Goal: Information Seeking & Learning: Learn about a topic

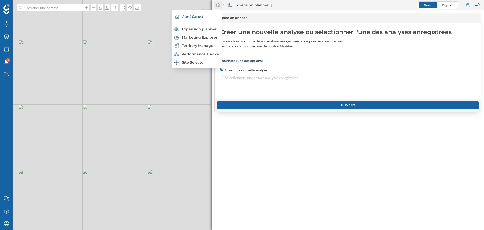
click at [215, 7] on div at bounding box center [218, 5] width 8 height 8
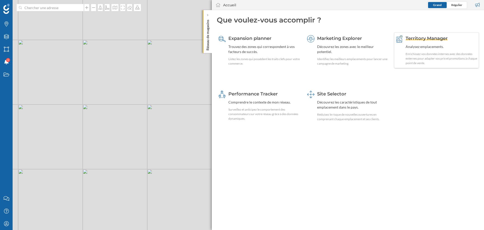
click at [419, 52] on div "Enrichissez vos données internes avec des données externes pour adapter vos pri…" at bounding box center [442, 59] width 72 height 14
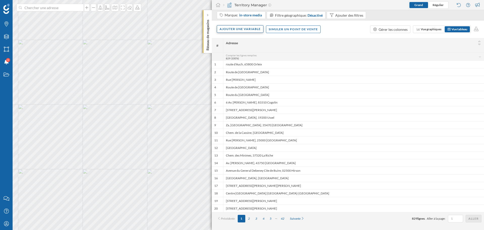
click at [248, 29] on div "Ajouter une variable" at bounding box center [240, 29] width 47 height 8
click at [12, 157] on div "Marques Filtres Zones Notifications 9 Travail" at bounding box center [6, 96] width 13 height 192
click at [204, 15] on div "Réseau de magasins" at bounding box center [207, 31] width 9 height 43
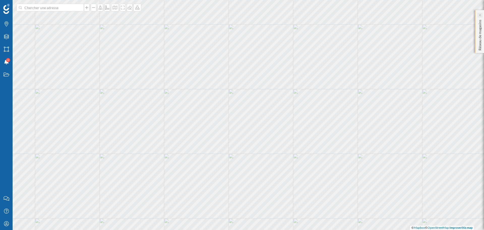
click at [480, 17] on icon at bounding box center [480, 15] width 2 height 3
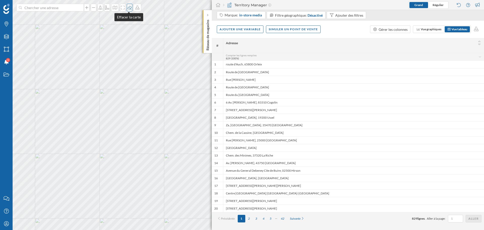
click at [130, 6] on icon at bounding box center [129, 8] width 5 height 4
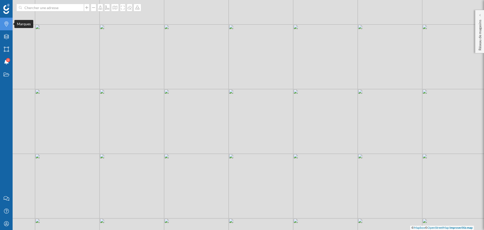
click at [4, 23] on icon "Marques" at bounding box center [6, 23] width 6 height 5
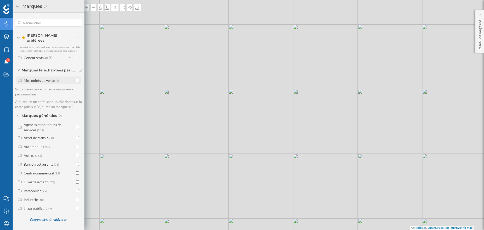
click at [79, 77] on div "Mes points de vente (1)" at bounding box center [48, 80] width 64 height 8
click at [76, 79] on input "checkbox" at bounding box center [77, 80] width 3 height 3
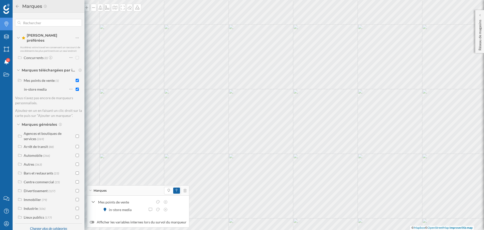
click at [18, 5] on icon at bounding box center [17, 7] width 5 height 4
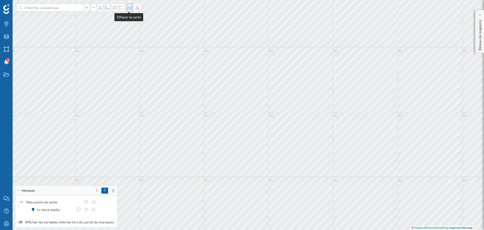
click at [130, 7] on icon at bounding box center [129, 8] width 5 height 4
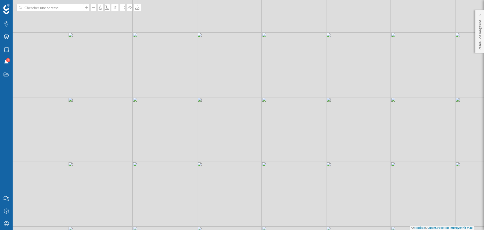
drag, startPoint x: 244, startPoint y: 31, endPoint x: 237, endPoint y: 136, distance: 105.4
click at [237, 136] on div "© Mapbox © OpenStreetMap Improve this map" at bounding box center [242, 115] width 484 height 230
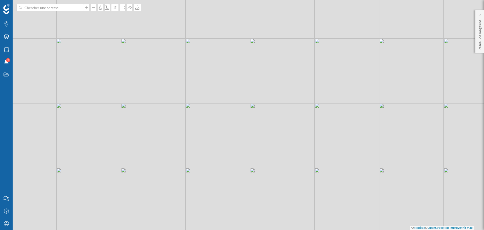
drag, startPoint x: 196, startPoint y: 155, endPoint x: 186, endPoint y: 109, distance: 47.4
click at [186, 109] on div "© Mapbox © OpenStreetMap Improve this map" at bounding box center [242, 115] width 484 height 230
click at [7, 25] on icon "Marques" at bounding box center [6, 23] width 6 height 5
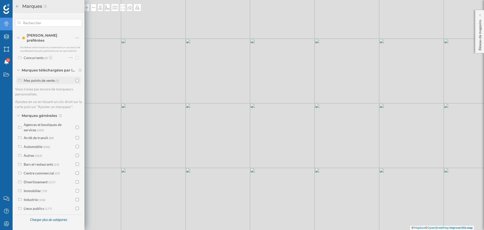
click at [49, 78] on div "Mes points de vente" at bounding box center [39, 80] width 31 height 4
click at [77, 88] on input "checkbox" at bounding box center [77, 89] width 3 height 3
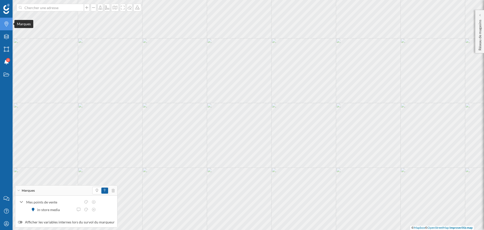
click at [11, 23] on div "Marques" at bounding box center [6, 24] width 13 height 13
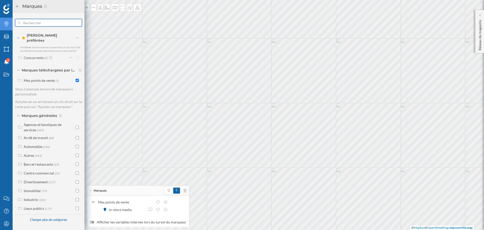
click at [45, 24] on input "text" at bounding box center [49, 23] width 56 height 10
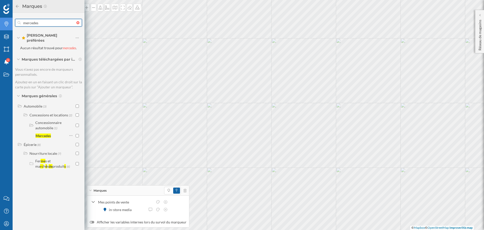
click at [29, 22] on input "mercedes" at bounding box center [49, 23] width 56 height 10
type input "mercedes"
click at [76, 134] on input "checkbox" at bounding box center [77, 135] width 3 height 3
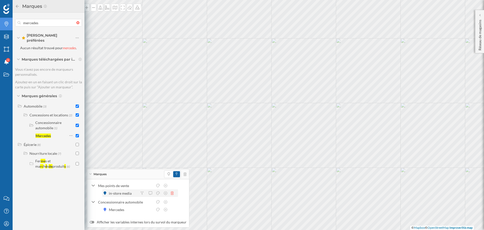
click at [173, 192] on icon at bounding box center [172, 193] width 3 height 4
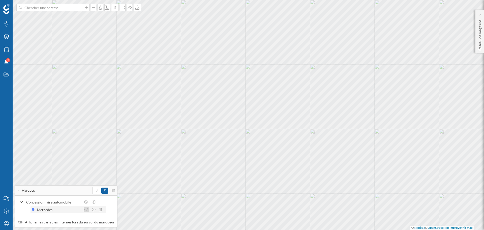
click at [86, 211] on icon at bounding box center [86, 210] width 5 height 4
click at [68, 164] on div at bounding box center [69, 163] width 4 height 4
click at [93, 190] on span at bounding box center [96, 190] width 7 height 6
click at [101, 189] on span at bounding box center [104, 190] width 7 height 6
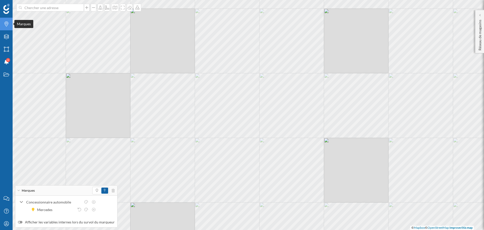
click at [4, 24] on icon "Marques" at bounding box center [6, 23] width 6 height 5
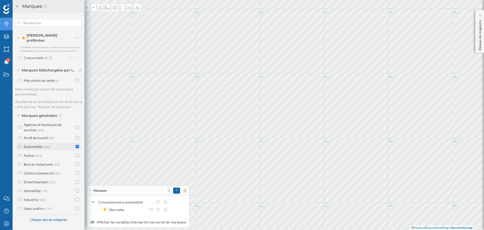
click at [77, 145] on input "checkbox" at bounding box center [77, 146] width 3 height 3
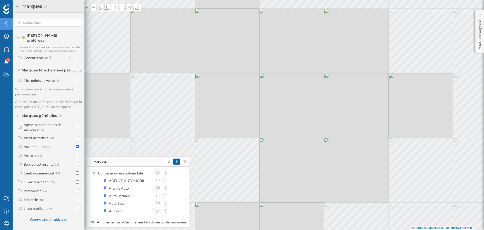
click at [182, 163] on div at bounding box center [175, 162] width 22 height 8
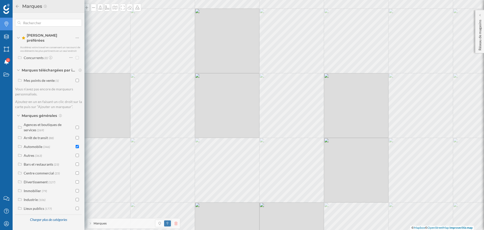
click at [177, 224] on icon at bounding box center [176, 223] width 3 height 4
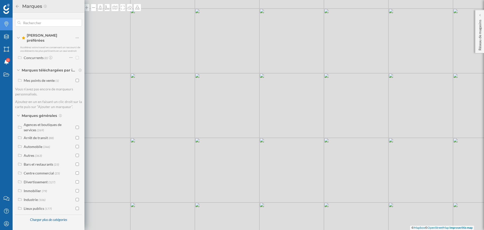
click at [18, 6] on icon at bounding box center [17, 7] width 5 height 4
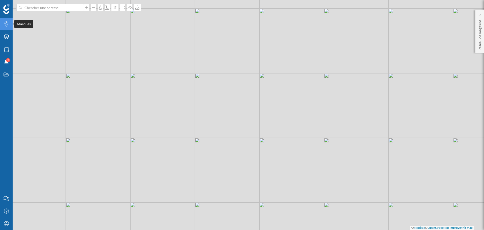
click at [9, 28] on div "Marques" at bounding box center [6, 24] width 13 height 13
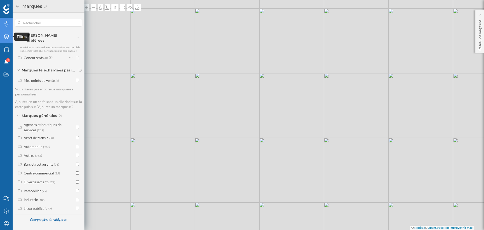
click at [9, 37] on icon "Filtres" at bounding box center [6, 36] width 6 height 5
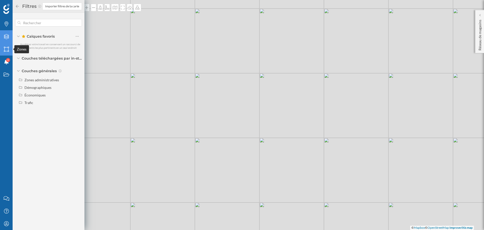
click at [9, 53] on div "Zones" at bounding box center [6, 49] width 13 height 13
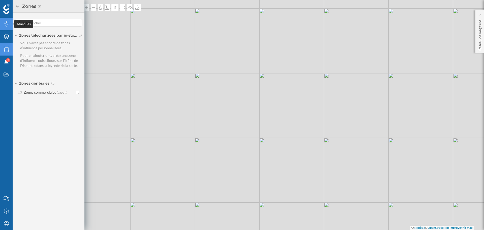
click at [5, 26] on icon "Marques" at bounding box center [6, 23] width 6 height 5
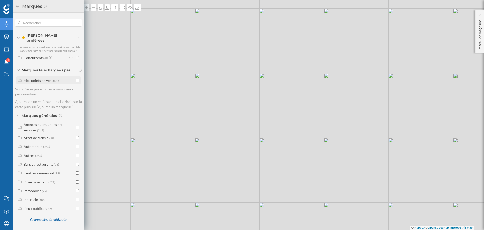
click at [77, 79] on input "checkbox" at bounding box center [77, 80] width 3 height 3
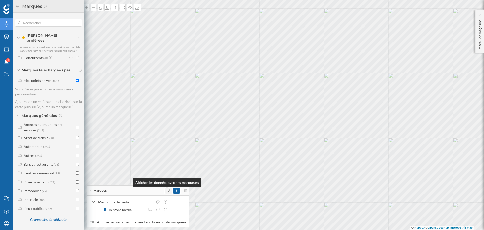
click at [168, 191] on icon at bounding box center [169, 190] width 2 height 3
click at [158, 208] on icon at bounding box center [158, 210] width 5 height 4
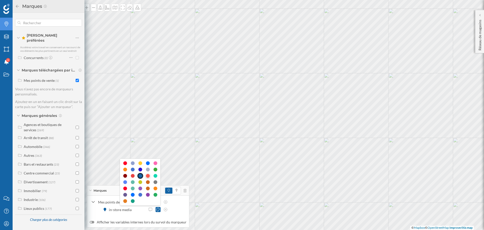
click at [147, 176] on div at bounding box center [148, 176] width 4 height 4
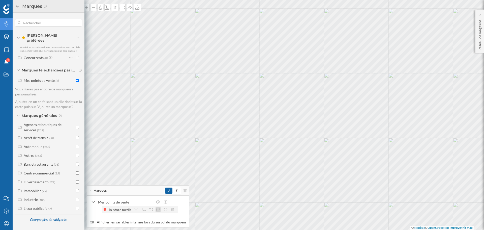
click at [159, 210] on icon at bounding box center [158, 210] width 5 height 4
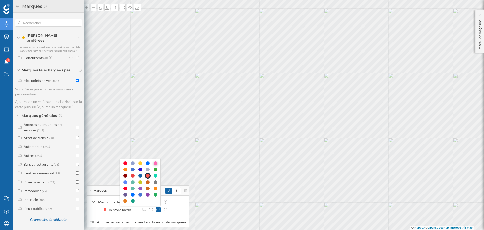
click at [156, 163] on div at bounding box center [156, 163] width 4 height 4
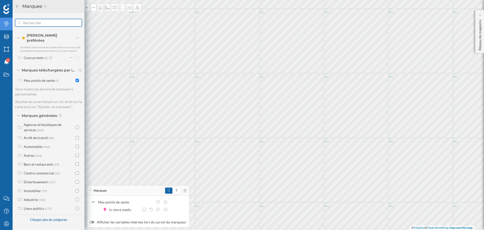
click at [53, 22] on input "text" at bounding box center [49, 23] width 56 height 10
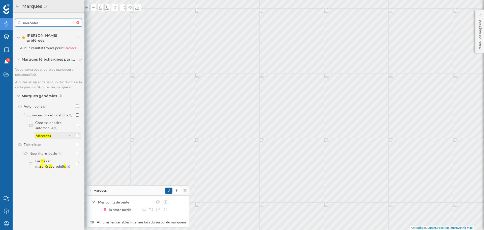
type input "mercedes"
click at [77, 134] on input "checkbox" at bounding box center [77, 135] width 3 height 3
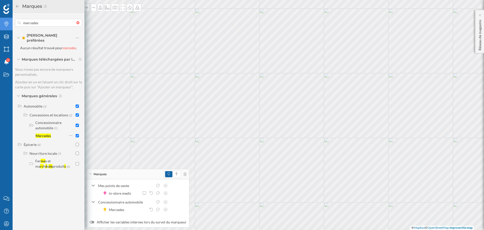
click at [127, 175] on div "Marques" at bounding box center [138, 174] width 102 height 10
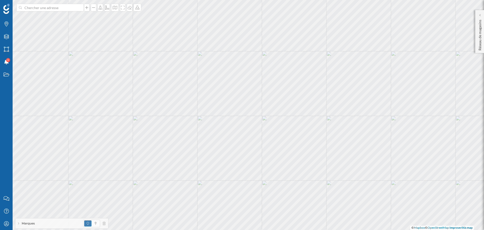
click at [33, 223] on span "Marques" at bounding box center [28, 223] width 13 height 5
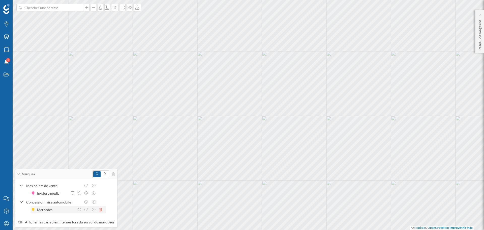
click at [100, 210] on icon at bounding box center [100, 210] width 3 height 4
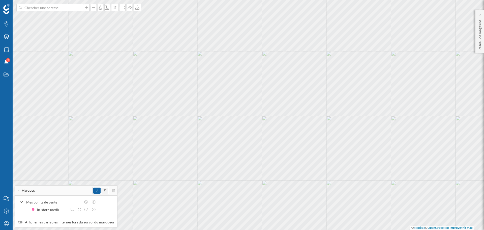
click at [103, 188] on span at bounding box center [104, 190] width 7 height 6
click at [7, 34] on div "Filtres" at bounding box center [6, 36] width 13 height 13
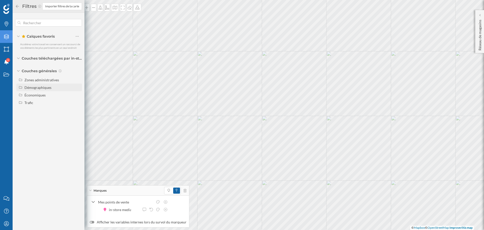
click at [44, 88] on div "Démographiques" at bounding box center [37, 87] width 27 height 4
click at [95, 191] on span "Marques" at bounding box center [100, 190] width 13 height 5
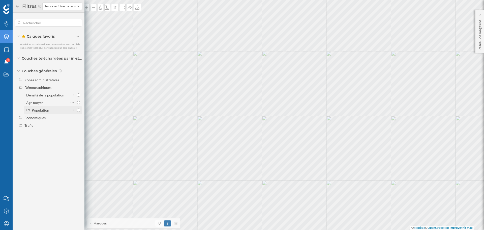
click at [45, 109] on div "Population" at bounding box center [40, 110] width 17 height 4
click at [54, 119] on div "Tout" at bounding box center [51, 117] width 34 height 5
click at [77, 119] on input "Tout" at bounding box center [78, 117] width 3 height 3
radio input "true"
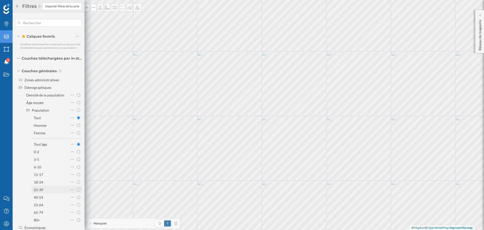
radio input "true"
click at [45, 180] on div "18-24" at bounding box center [51, 181] width 34 height 5
click at [77, 180] on input "18-24" at bounding box center [78, 181] width 3 height 3
radio input "true"
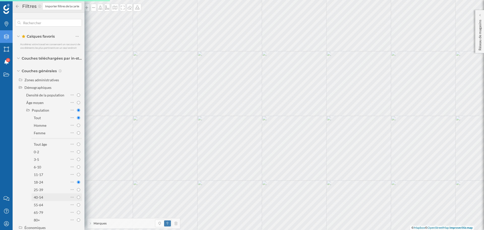
radio input "true"
click at [19, 8] on icon at bounding box center [17, 7] width 5 height 4
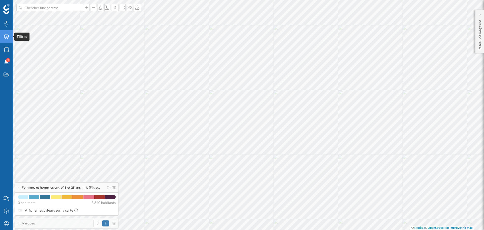
click at [5, 36] on icon at bounding box center [6, 36] width 5 height 5
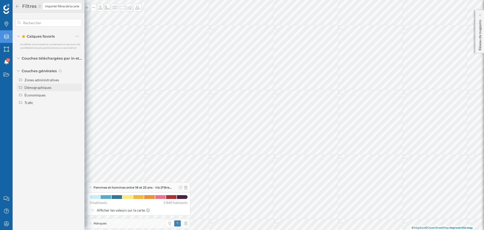
click at [46, 90] on div "Démographiques" at bounding box center [52, 87] width 56 height 5
click at [49, 110] on div "Population" at bounding box center [50, 109] width 36 height 5
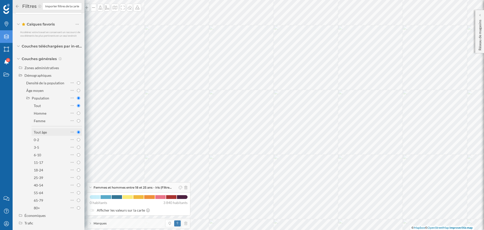
scroll to position [16, 0]
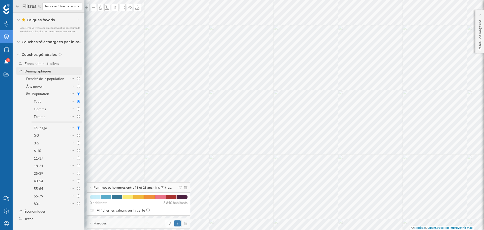
click at [49, 70] on div "Démographiques" at bounding box center [37, 71] width 27 height 4
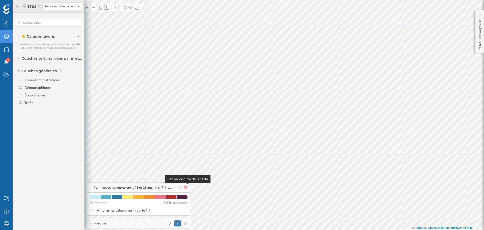
click at [186, 188] on icon at bounding box center [185, 188] width 3 height 4
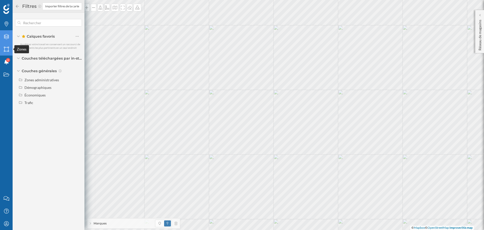
click at [8, 49] on icon at bounding box center [6, 49] width 5 height 5
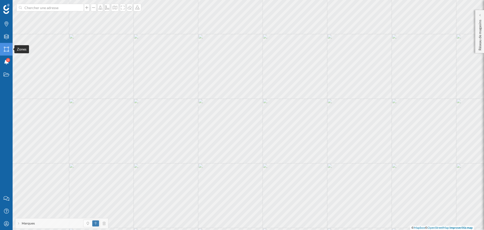
click at [7, 52] on div "Zones" at bounding box center [6, 49] width 13 height 13
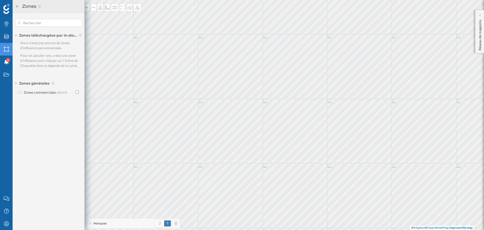
click at [42, 96] on div "Zones commerciales (28519)" at bounding box center [48, 92] width 67 height 11
click at [43, 93] on div "Zones commerciales" at bounding box center [40, 92] width 32 height 4
click at [78, 111] on input "checkbox" at bounding box center [77, 112] width 3 height 3
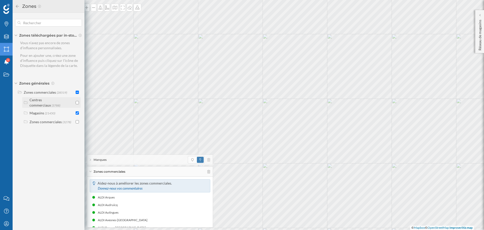
click at [77, 102] on input "checkbox" at bounding box center [77, 102] width 3 height 3
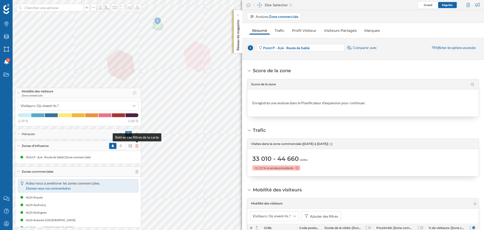
click at [136, 145] on icon at bounding box center [136, 146] width 3 height 4
click at [130, 7] on icon at bounding box center [129, 8] width 5 height 4
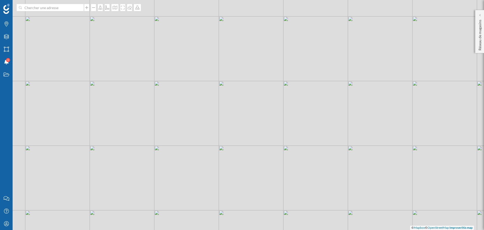
drag, startPoint x: 195, startPoint y: 77, endPoint x: 234, endPoint y: 109, distance: 50.2
click at [234, 109] on div "© Mapbox © OpenStreetMap Improve this map" at bounding box center [242, 115] width 484 height 230
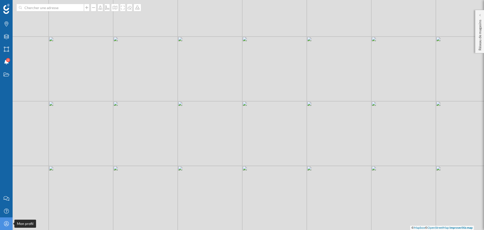
click at [4, 226] on div "Mon profil" at bounding box center [6, 223] width 13 height 13
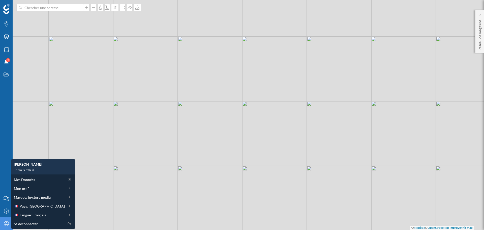
click at [8, 168] on div "Marques Filtres Zones Notifications 9 Travail" at bounding box center [6, 96] width 13 height 192
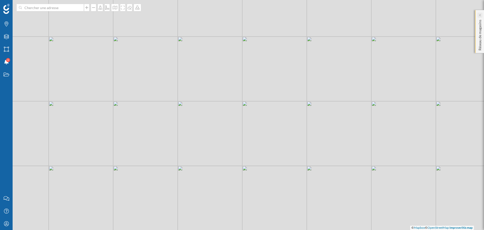
click at [480, 16] on icon at bounding box center [480, 15] width 2 height 3
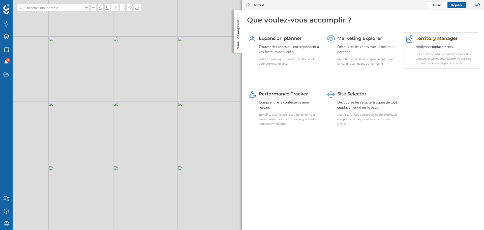
click at [455, 35] on div "Territory Manager" at bounding box center [447, 38] width 62 height 7
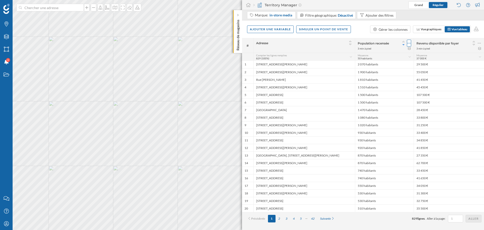
click at [408, 42] on icon at bounding box center [409, 43] width 3 height 5
click at [329, 41] on span "Adresse" at bounding box center [298, 43] width 84 height 4
drag, startPoint x: 409, startPoint y: 217, endPoint x: 421, endPoint y: 218, distance: 11.4
click at [421, 218] on div "Précédente 1 2 3 4 5 42 Suivante 829 lignes . Aller à la page: Aller" at bounding box center [363, 219] width 237 height 8
click at [414, 222] on form "829 lignes . Aller à la page: Aller" at bounding box center [447, 219] width 70 height 8
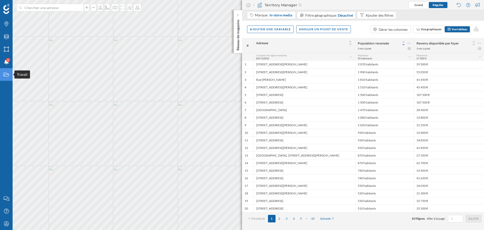
click at [7, 75] on icon "Travail" at bounding box center [6, 74] width 6 height 5
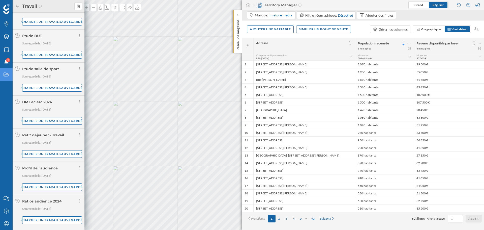
scroll to position [192, 0]
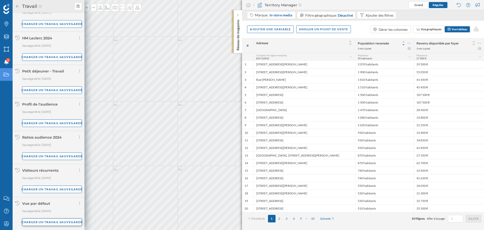
click at [61, 222] on div "Charger un travail sauvegardé" at bounding box center [52, 222] width 60 height 8
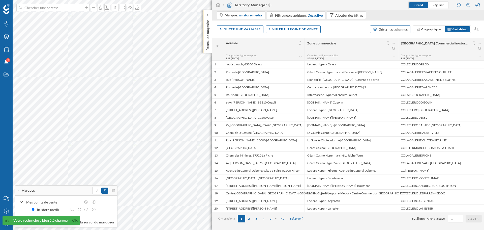
click at [395, 30] on div "Gérer les colonnes" at bounding box center [393, 29] width 29 height 5
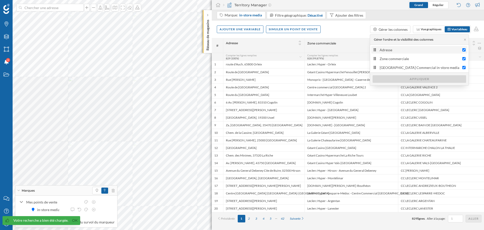
click at [394, 49] on div "Adresse" at bounding box center [420, 49] width 80 height 5
click at [463, 49] on input "Adresse" at bounding box center [464, 49] width 3 height 3
checkbox input "false"
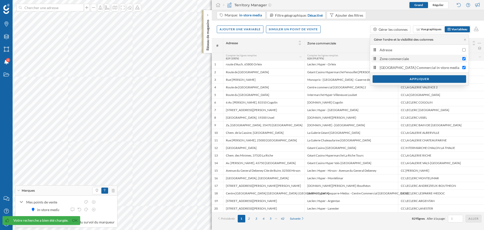
click at [396, 60] on div "Zone commerciale" at bounding box center [420, 58] width 80 height 5
click at [463, 60] on input "Zone commerciale" at bounding box center [464, 58] width 3 height 3
checkbox input "false"
click at [397, 80] on div "Appliquer" at bounding box center [420, 79] width 94 height 8
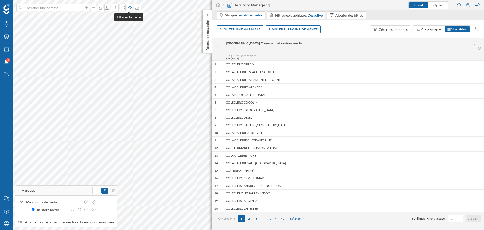
click at [130, 7] on icon at bounding box center [130, 8] width 4 height 4
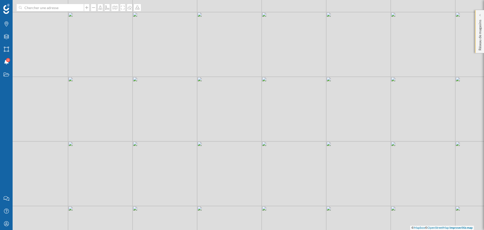
click at [480, 12] on div "Réseau de magasins" at bounding box center [480, 31] width 9 height 43
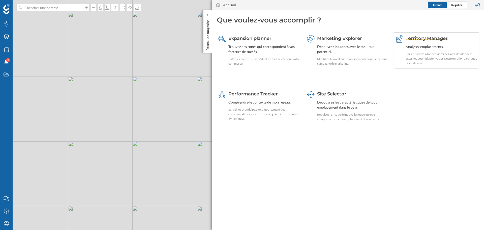
click at [409, 47] on div "Analysez emplacements." at bounding box center [442, 46] width 72 height 5
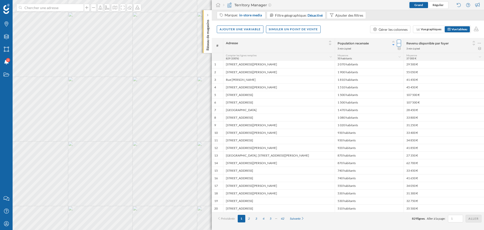
click at [400, 43] on icon at bounding box center [399, 43] width 3 height 5
click at [354, 73] on div "Retirer la colonne" at bounding box center [372, 73] width 51 height 5
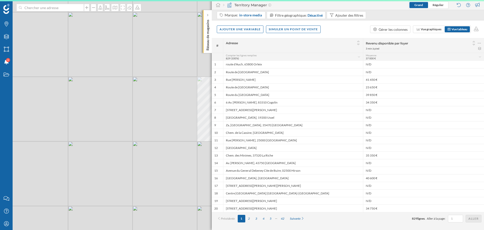
click at [481, 43] on icon at bounding box center [479, 43] width 3 height 5
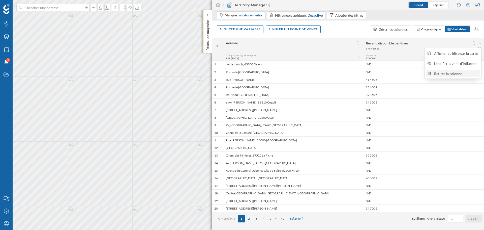
click at [446, 76] on div "Retirer la colonne" at bounding box center [456, 73] width 44 height 5
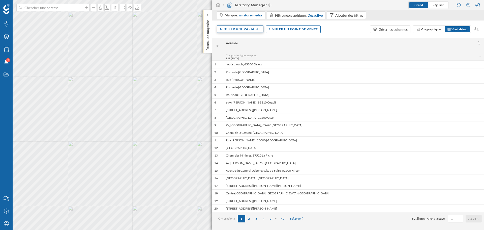
click at [241, 30] on div "Ajouter une variable" at bounding box center [240, 29] width 47 height 8
click at [239, 59] on div "Variable interne" at bounding box center [245, 59] width 50 height 5
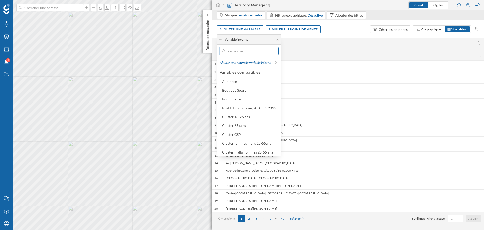
click at [241, 52] on input "text" at bounding box center [249, 51] width 48 height 8
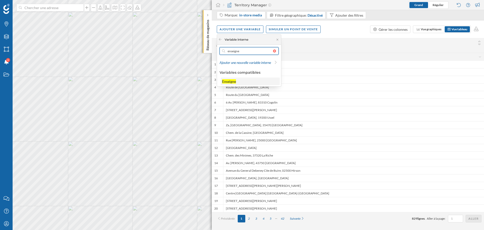
type input "enseigne"
click at [254, 80] on div "Enseigne" at bounding box center [250, 81] width 56 height 5
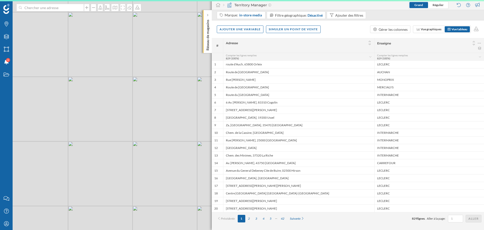
scroll to position [0, 0]
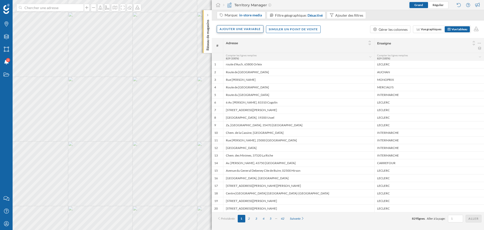
click at [236, 27] on div "Ajouter une variable" at bounding box center [240, 29] width 47 height 8
click at [234, 59] on div "Variable interne" at bounding box center [245, 59] width 50 height 5
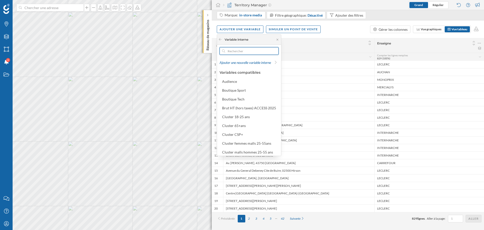
click at [236, 48] on input "text" at bounding box center [249, 51] width 48 height 8
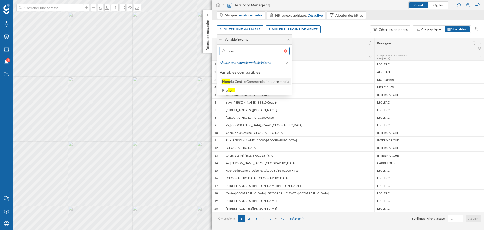
type input "nom"
click at [245, 82] on div "du Centre Commercial in-store media" at bounding box center [259, 81] width 59 height 4
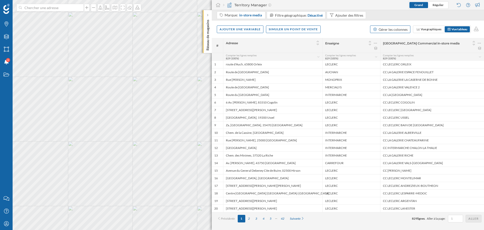
click at [402, 27] on div "Gérer les colonnes" at bounding box center [393, 29] width 29 height 5
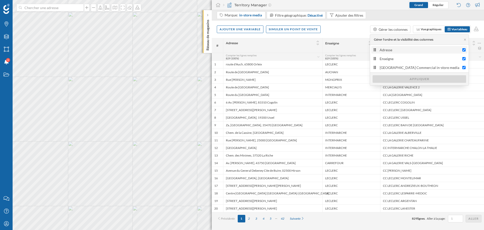
click at [407, 51] on div "Adresse" at bounding box center [420, 49] width 80 height 5
click at [463, 51] on input "Adresse" at bounding box center [464, 49] width 3 height 3
click at [417, 50] on div "Adresse" at bounding box center [420, 49] width 80 height 5
click at [463, 50] on input "Adresse" at bounding box center [464, 49] width 3 height 3
click at [417, 50] on div "Adresse" at bounding box center [420, 49] width 80 height 5
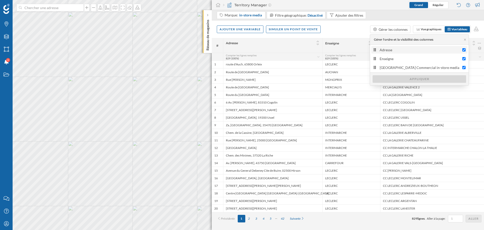
click at [463, 50] on input "Adresse" at bounding box center [464, 49] width 3 height 3
checkbox input "false"
click at [393, 80] on div "Appliquer" at bounding box center [420, 79] width 94 height 8
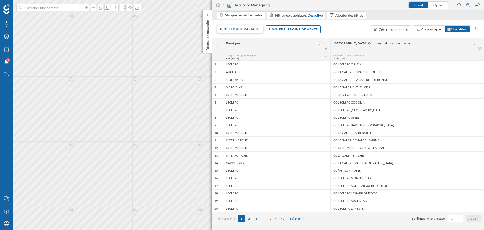
click at [252, 28] on div "Ajouter une variable" at bounding box center [240, 29] width 47 height 8
click at [252, 60] on div "Variable interne" at bounding box center [245, 59] width 50 height 5
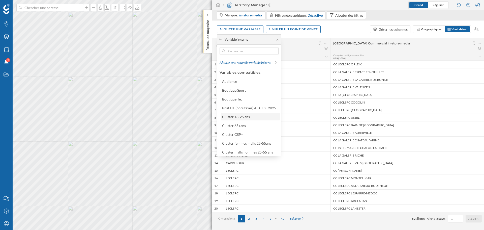
scroll to position [23, 0]
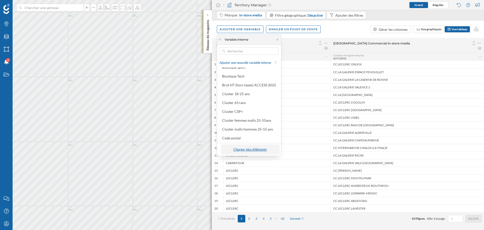
click at [245, 148] on div "Charger plus d'éléments" at bounding box center [250, 150] width 56 height 8
click at [230, 137] on div "Prénom" at bounding box center [228, 138] width 13 height 4
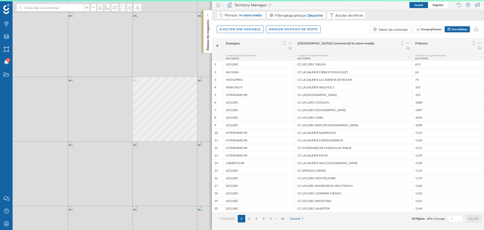
scroll to position [0, 0]
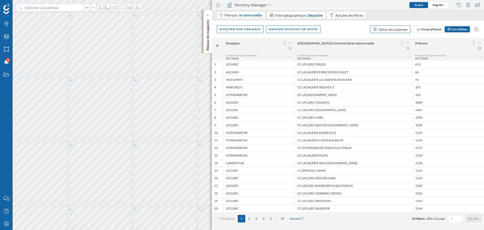
click at [400, 29] on div "Gérer les colonnes" at bounding box center [393, 29] width 29 height 5
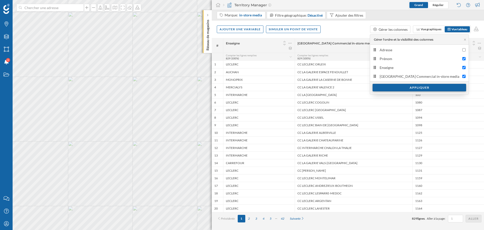
click at [399, 89] on div "Appliquer" at bounding box center [420, 88] width 94 height 8
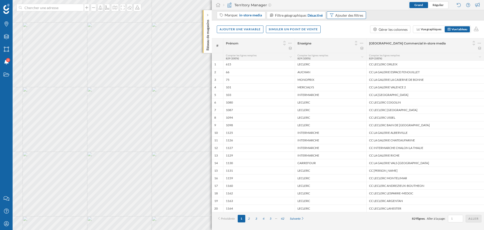
click at [345, 17] on div "Ajouter des filtres" at bounding box center [350, 15] width 28 height 5
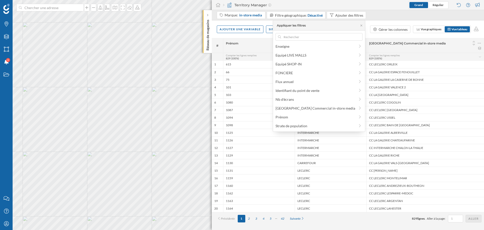
scroll to position [125, 0]
click at [315, 120] on span "Type d'univers" at bounding box center [316, 117] width 80 height 5
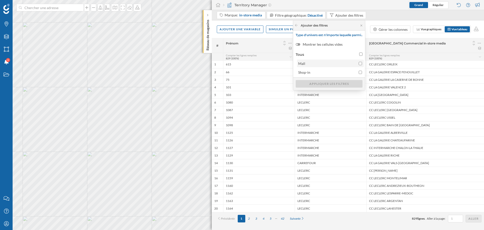
click at [309, 66] on span "Mall" at bounding box center [327, 63] width 58 height 5
click at [359, 65] on input "Mall" at bounding box center [360, 63] width 3 height 3
checkbox input "true"
click at [328, 82] on div "Appliquer les filtres" at bounding box center [329, 84] width 67 height 8
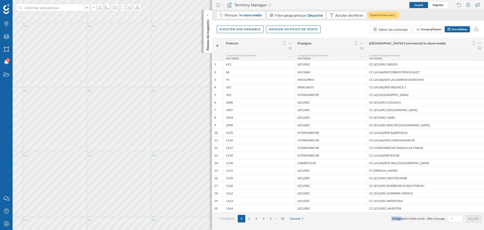
drag, startPoint x: 385, startPoint y: 221, endPoint x: 398, endPoint y: 219, distance: 12.8
click at [398, 219] on div "Précédente 1 2 3 4 5 18 Suivante 345 lignes ( 41,6% du total). Aller à la page:…" at bounding box center [347, 219] width 267 height 8
click at [356, 222] on div "Précédente 1 2 3 4 5 18 Suivante 345 lignes ( 41,6% du total). Aller à la page:…" at bounding box center [347, 219] width 267 height 8
click at [234, 32] on div "Ajouter une variable" at bounding box center [240, 29] width 47 height 8
click at [235, 52] on div "Variable externe" at bounding box center [248, 50] width 60 height 8
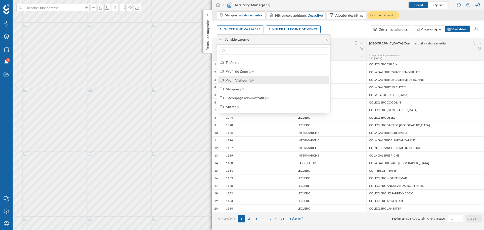
click at [251, 78] on label "Profil Visiteur (15)" at bounding box center [240, 79] width 28 height 5
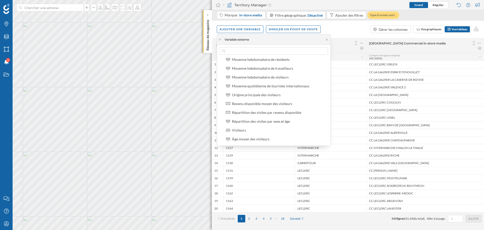
scroll to position [73, 0]
click at [262, 130] on div "Visiteurs" at bounding box center [279, 130] width 94 height 5
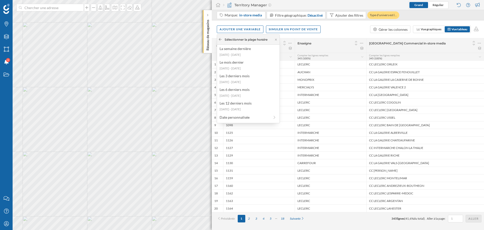
click at [221, 38] on icon at bounding box center [220, 39] width 4 height 3
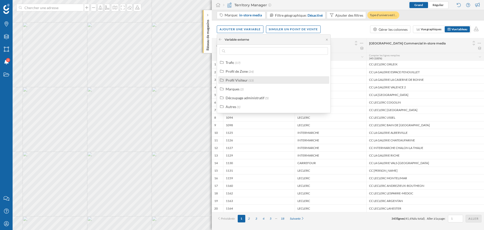
click at [241, 79] on div "Profil Visiteur" at bounding box center [237, 80] width 22 height 4
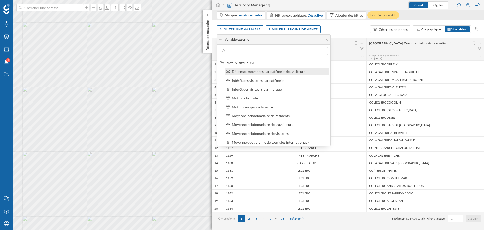
scroll to position [0, 0]
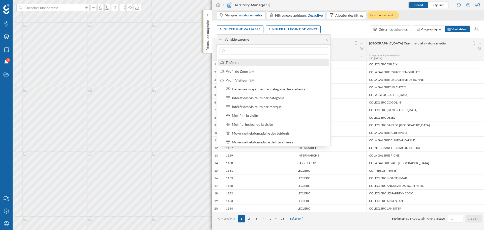
click at [239, 60] on label "Trafic (17)" at bounding box center [233, 62] width 15 height 5
click at [246, 64] on div "Trafic (17)" at bounding box center [276, 62] width 101 height 5
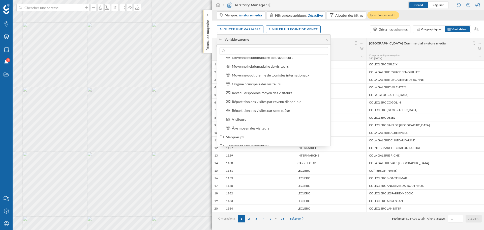
scroll to position [84, 0]
click at [295, 112] on div "Répartition des visites par sexe et âge" at bounding box center [279, 110] width 94 height 5
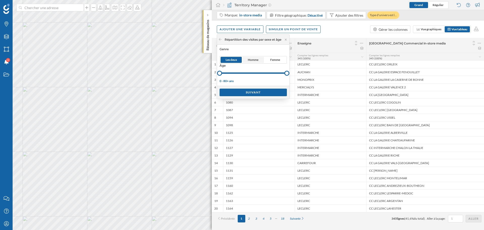
click at [257, 60] on span "Homme" at bounding box center [253, 60] width 11 height 5
click at [273, 61] on span "Femme" at bounding box center [275, 60] width 10 height 5
click at [258, 60] on span "Homme" at bounding box center [253, 60] width 11 height 5
drag, startPoint x: 220, startPoint y: 74, endPoint x: 254, endPoint y: 76, distance: 34.6
click at [254, 76] on div at bounding box center [253, 73] width 67 height 6
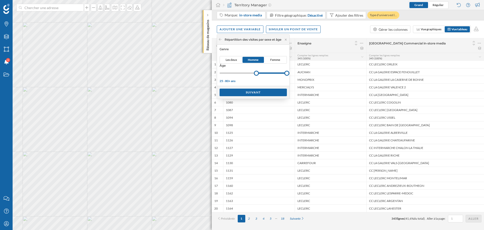
drag, startPoint x: 251, startPoint y: 75, endPoint x: 261, endPoint y: 76, distance: 9.9
click at [260, 76] on div at bounding box center [253, 73] width 67 height 6
drag, startPoint x: 290, startPoint y: 73, endPoint x: 267, endPoint y: 73, distance: 23.2
click at [267, 73] on div at bounding box center [265, 73] width 5 height 5
drag, startPoint x: 266, startPoint y: 75, endPoint x: 273, endPoint y: 76, distance: 6.7
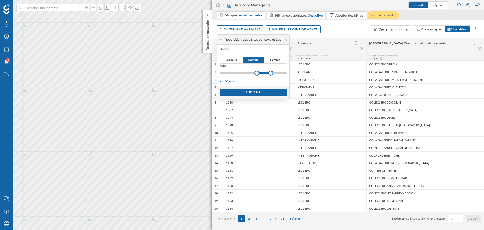
click at [273, 76] on div at bounding box center [253, 73] width 67 height 6
drag, startPoint x: 261, startPoint y: 74, endPoint x: 266, endPoint y: 75, distance: 5.6
click at [266, 75] on div at bounding box center [253, 73] width 67 height 6
drag, startPoint x: 259, startPoint y: 73, endPoint x: 263, endPoint y: 74, distance: 4.9
click at [263, 74] on div at bounding box center [261, 73] width 5 height 5
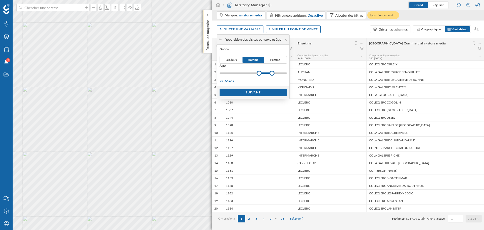
drag, startPoint x: 267, startPoint y: 72, endPoint x: 261, endPoint y: 71, distance: 6.4
click at [261, 71] on div at bounding box center [259, 73] width 5 height 5
click at [234, 92] on div "Suivant" at bounding box center [253, 92] width 67 height 8
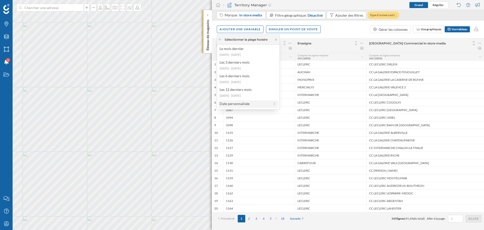
click at [232, 105] on div "Date personnalisée" at bounding box center [245, 103] width 50 height 5
click at [237, 49] on div "1 mois" at bounding box center [245, 49] width 50 height 5
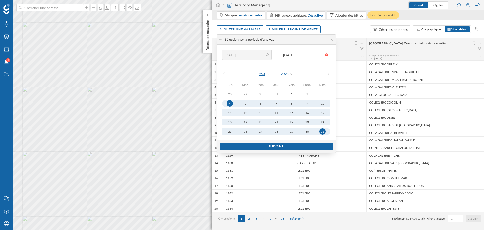
click at [263, 74] on div "août" at bounding box center [265, 74] width 12 height 8
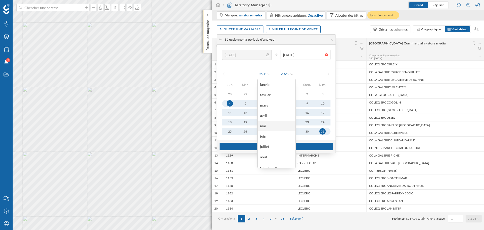
scroll to position [36, 0]
click at [269, 140] on div "octobre" at bounding box center [276, 141] width 33 height 5
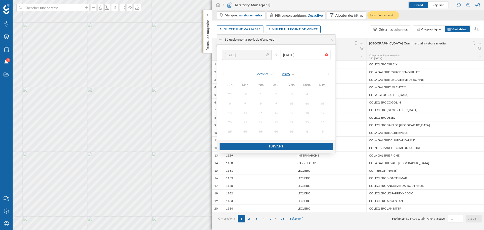
click at [282, 74] on div "2025" at bounding box center [289, 74] width 14 height 8
click at [290, 127] on div "2024" at bounding box center [299, 125] width 33 height 5
type input "[DATE]"
click at [322, 123] on div "27" at bounding box center [322, 122] width 7 height 7
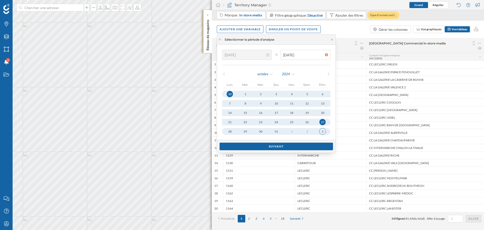
type input "[DATE]"
click at [323, 133] on div "3" at bounding box center [322, 131] width 7 height 7
type input "[DATE]"
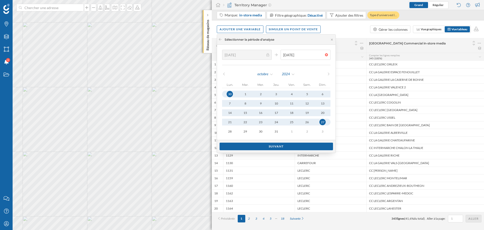
click at [323, 124] on button "27" at bounding box center [322, 122] width 15 height 7
click at [283, 143] on div "Suivant" at bounding box center [277, 146] width 114 height 8
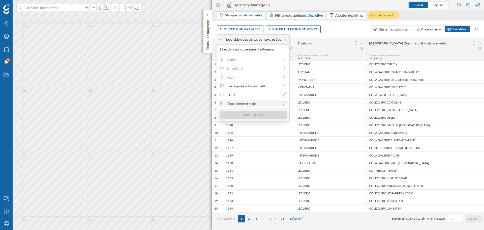
click at [233, 105] on div "Zone commerciale" at bounding box center [254, 103] width 54 height 5
click at [283, 105] on input "Zone commerciale" at bounding box center [284, 103] width 3 height 3
radio input "true"
click at [253, 114] on div "Appliquer" at bounding box center [253, 115] width 67 height 8
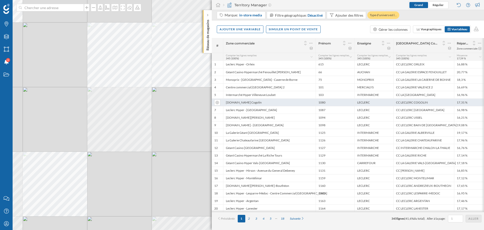
scroll to position [0, 0]
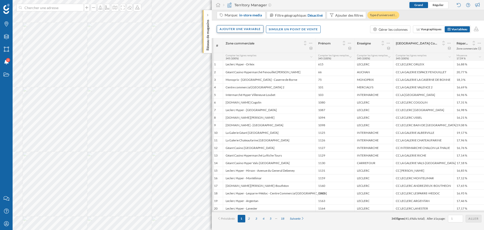
click at [249, 31] on div "Ajouter une variable" at bounding box center [240, 29] width 47 height 8
click at [248, 49] on div "Variable externe" at bounding box center [245, 49] width 50 height 5
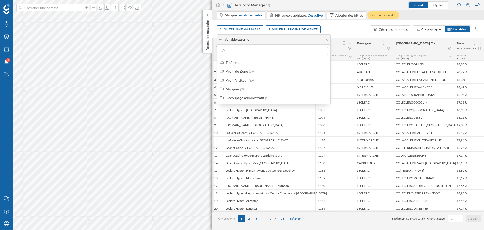
click at [221, 39] on icon at bounding box center [220, 39] width 4 height 3
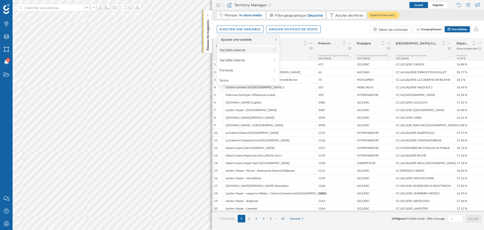
click at [235, 51] on div "Variable externe" at bounding box center [245, 49] width 50 height 5
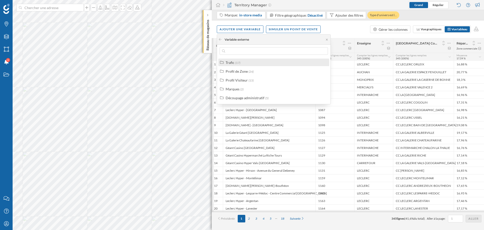
click at [239, 64] on span "(17)" at bounding box center [237, 63] width 5 height 4
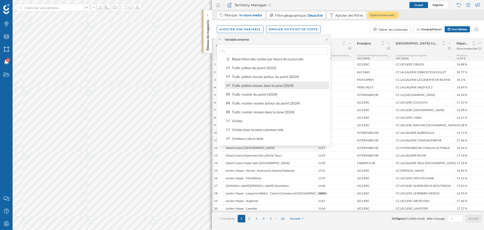
scroll to position [78, 0]
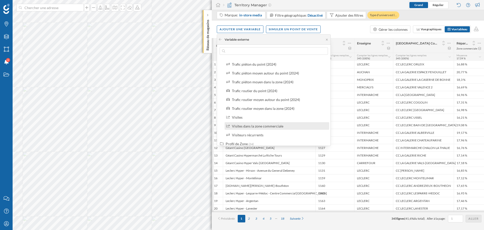
click at [270, 127] on div "Visites dans la zone commerciale" at bounding box center [257, 126] width 51 height 4
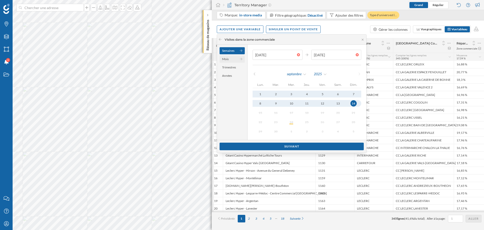
click at [234, 59] on div "Mois" at bounding box center [232, 58] width 25 height 7
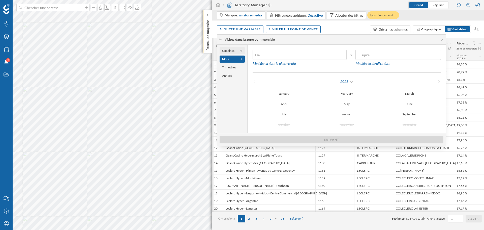
click at [233, 51] on div "Semaines" at bounding box center [232, 50] width 25 height 7
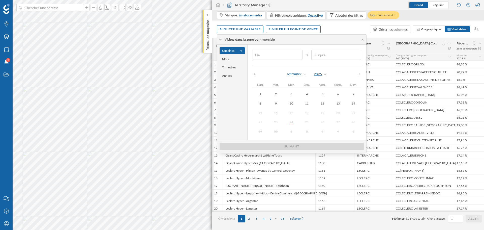
click at [317, 73] on div "2025" at bounding box center [321, 74] width 14 height 8
click at [324, 125] on div "2024" at bounding box center [331, 125] width 33 height 5
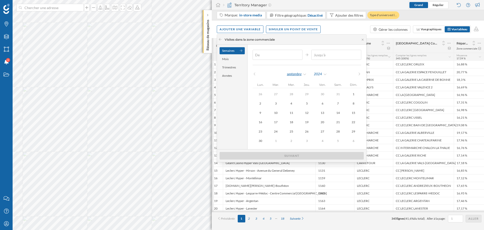
click at [294, 73] on div "septembre" at bounding box center [297, 74] width 20 height 8
click at [300, 143] on div "octobre" at bounding box center [304, 141] width 33 height 5
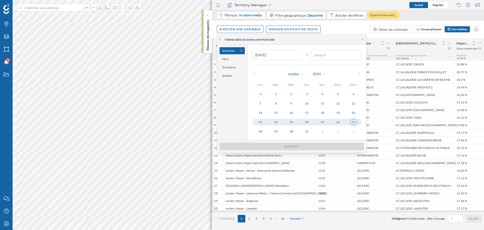
click at [353, 122] on div "27" at bounding box center [353, 122] width 7 height 7
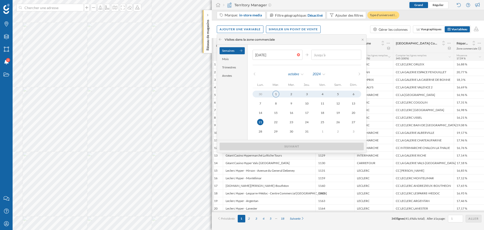
type input "[DATE]"
click at [272, 94] on button "1" at bounding box center [276, 94] width 16 height 7
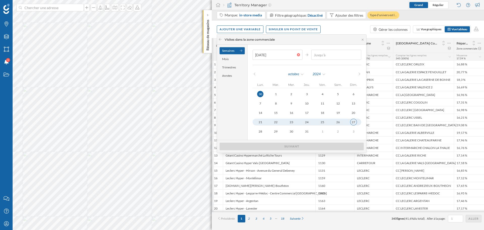
type input "[DATE]"
click at [353, 122] on div "27" at bounding box center [353, 122] width 7 height 7
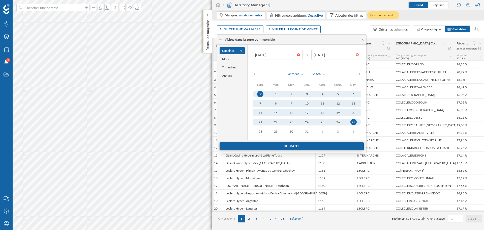
click at [287, 145] on div "Suivant" at bounding box center [292, 146] width 144 height 8
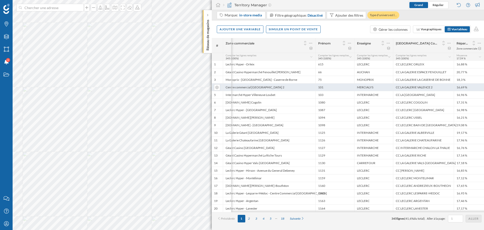
scroll to position [0, 39]
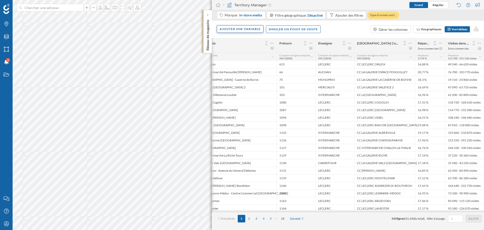
click at [245, 31] on div "Ajouter une variable" at bounding box center [240, 29] width 47 height 8
click at [261, 70] on div "Formule" at bounding box center [245, 69] width 50 height 5
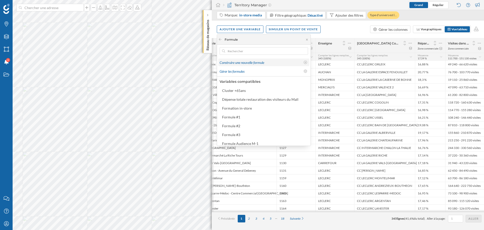
click at [246, 63] on span "Construire une nouvelle formule" at bounding box center [242, 62] width 45 height 4
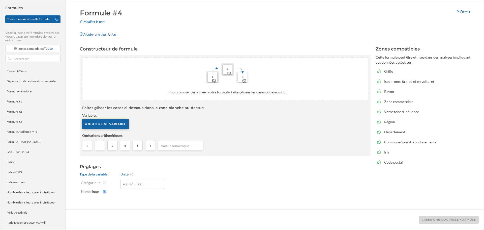
click at [108, 122] on div "Ajouter une variable" at bounding box center [105, 124] width 47 height 10
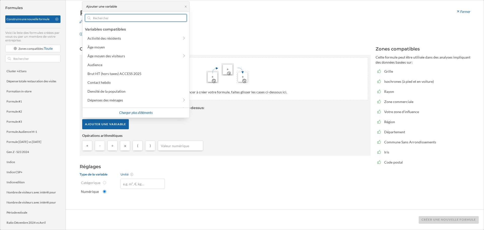
click at [108, 20] on input "text" at bounding box center [136, 18] width 91 height 8
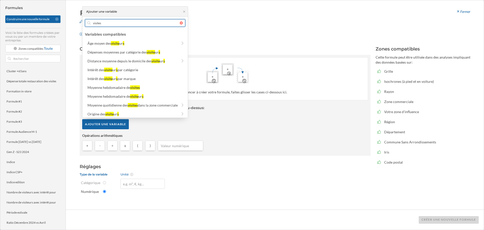
scroll to position [81, 0]
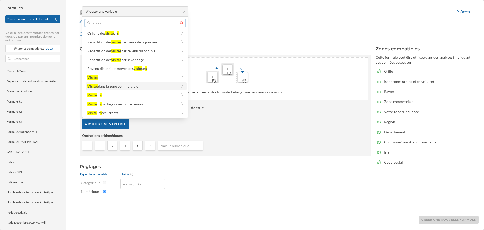
type input "visites"
click at [147, 85] on div "Visites dans la zone commerciale" at bounding box center [133, 86] width 90 height 5
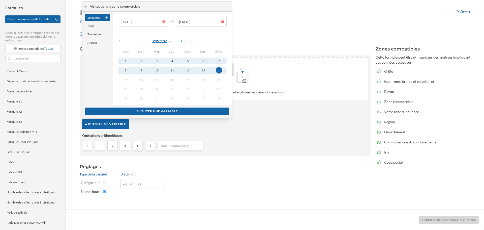
click at [156, 41] on div "septembre" at bounding box center [162, 41] width 20 height 8
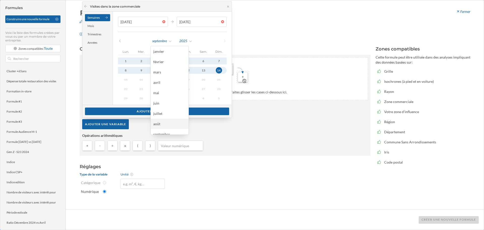
scroll to position [36, 0]
click at [160, 109] on div "octobre" at bounding box center [169, 108] width 33 height 5
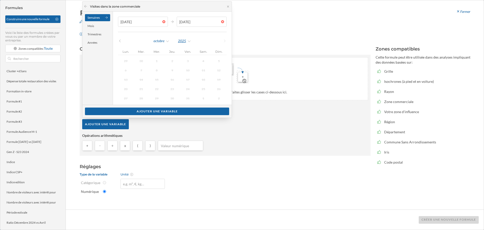
click at [181, 41] on div "2025" at bounding box center [185, 41] width 14 height 8
click at [183, 90] on div "2024" at bounding box center [195, 92] width 33 height 5
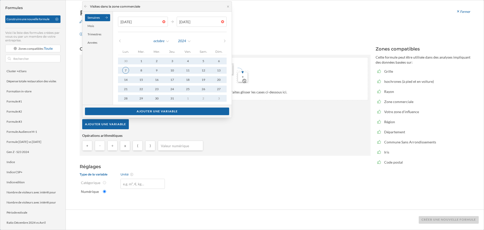
click at [124, 67] on div "7" at bounding box center [125, 70] width 7 height 7
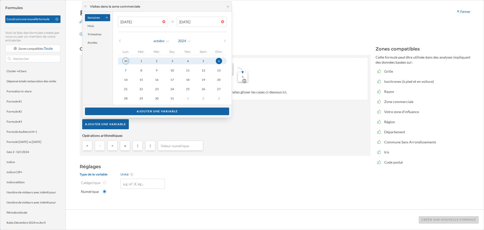
click at [127, 60] on div "30" at bounding box center [125, 61] width 7 height 7
type input "[DATE]"
click at [218, 87] on div "27" at bounding box center [219, 89] width 7 height 7
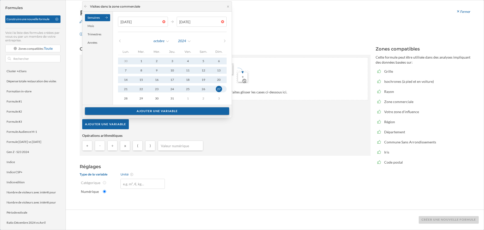
click at [180, 112] on div "Ajouter une variable" at bounding box center [157, 111] width 144 height 8
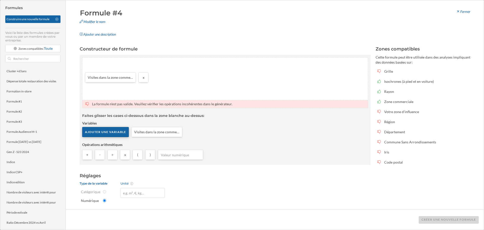
click at [113, 132] on div "Ajouter une variable" at bounding box center [105, 132] width 47 height 10
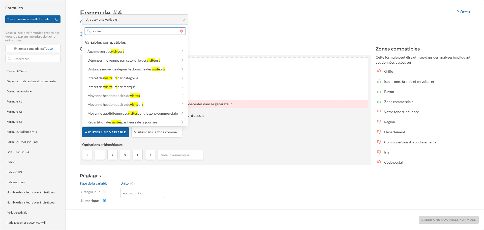
click at [126, 32] on input "visites" at bounding box center [135, 31] width 89 height 8
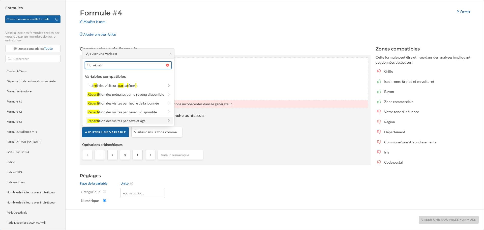
type input "réparti"
click at [138, 119] on div "tion des visites par sexe et âge" at bounding box center [122, 121] width 46 height 4
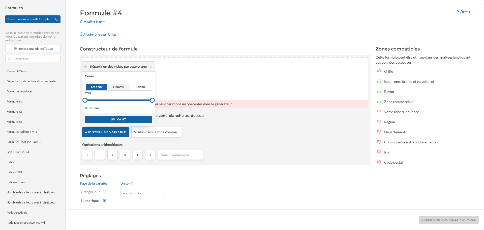
click at [122, 88] on span "Homme" at bounding box center [118, 87] width 11 height 5
drag, startPoint x: 84, startPoint y: 100, endPoint x: 124, endPoint y: 102, distance: 39.7
click at [123, 102] on div at bounding box center [120, 100] width 5 height 5
drag, startPoint x: 151, startPoint y: 100, endPoint x: 135, endPoint y: 100, distance: 15.1
click at [135, 100] on div at bounding box center [133, 100] width 5 height 5
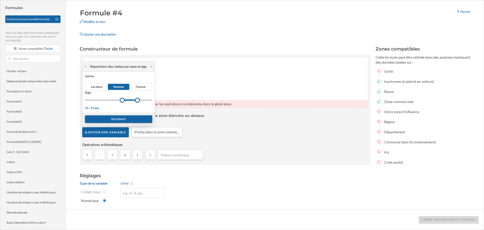
click at [124, 120] on div "Suivant" at bounding box center [118, 119] width 67 height 8
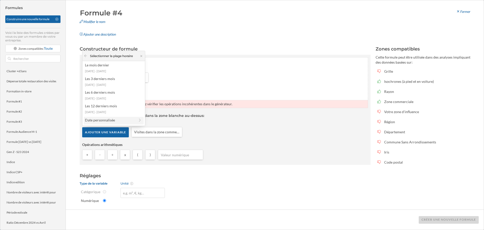
click at [118, 120] on div "Date personnalisée" at bounding box center [110, 119] width 50 height 5
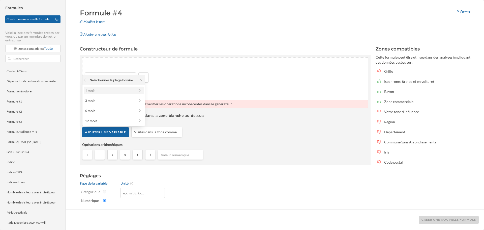
click at [99, 90] on div "1 mois" at bounding box center [110, 90] width 50 height 5
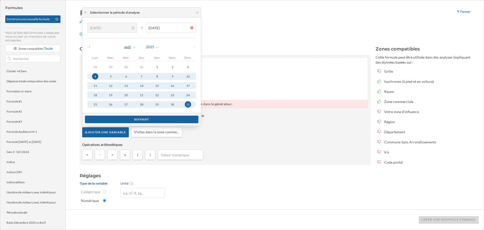
click at [125, 46] on div "août" at bounding box center [130, 47] width 12 height 8
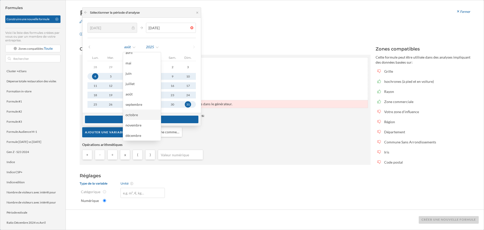
click at [134, 114] on div "octobre" at bounding box center [142, 114] width 33 height 5
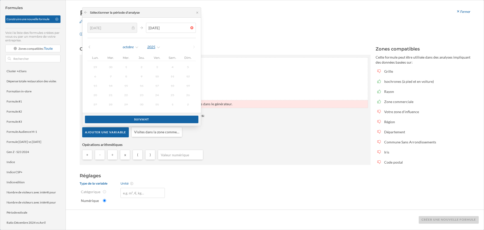
click at [150, 47] on div "2025" at bounding box center [154, 47] width 14 height 8
click at [154, 100] on div "2024" at bounding box center [164, 98] width 33 height 5
type input "[DATE]"
click at [108, 67] on div "1" at bounding box center [110, 67] width 7 height 7
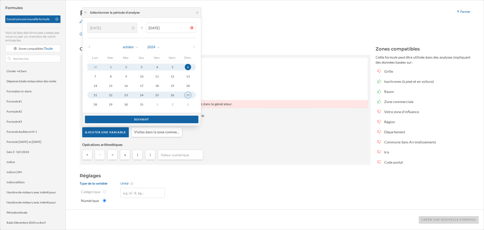
type input "[DATE]"
click at [182, 93] on button "27" at bounding box center [187, 95] width 15 height 7
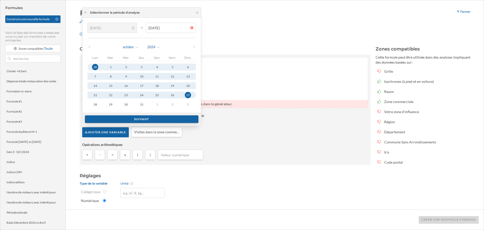
click at [167, 118] on div "Suivant" at bounding box center [142, 119] width 114 height 8
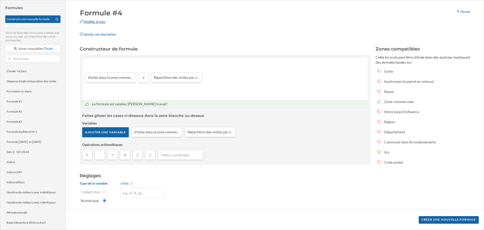
click at [99, 21] on div "Modifier le nom" at bounding box center [145, 22] width 139 height 8
drag, startPoint x: 100, startPoint y: 16, endPoint x: 77, endPoint y: 15, distance: 22.5
click at [77, 15] on div "Formule #4" at bounding box center [146, 13] width 139 height 10
click at [169, 40] on div "Test Maxence Modifier le nom Ajouter une description [GEOGRAPHIC_DATA] Construc…" at bounding box center [275, 114] width 418 height 229
click at [296, 155] on div "+ - ÷ x ( )" at bounding box center [225, 156] width 286 height 13
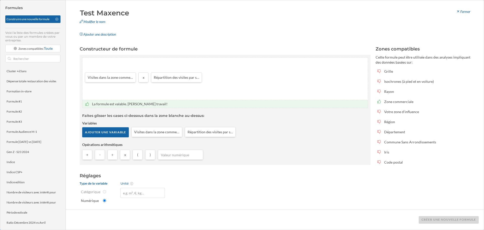
click at [217, 73] on div "Visites dans la zone commerciale ([DATE] à [DATE]) x Répartition des visites pa…" at bounding box center [225, 79] width 286 height 42
click at [126, 88] on div "Visites dans la zone commerciale ([DATE] à [DATE]) x Répartition des visites pa…" at bounding box center [225, 79] width 286 height 42
click at [451, 217] on div "Créer une nouvelle formule" at bounding box center [449, 220] width 60 height 8
click at [201, 73] on icon at bounding box center [202, 73] width 4 height 4
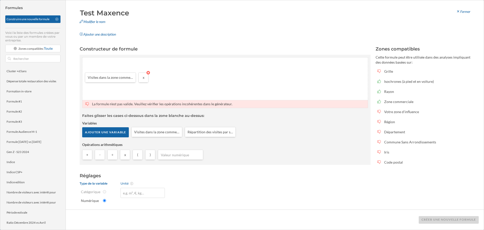
click at [148, 74] on icon at bounding box center [149, 73] width 4 height 4
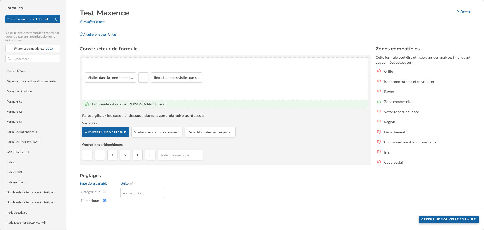
click at [445, 217] on div "Créer une nouvelle formule" at bounding box center [449, 220] width 60 height 8
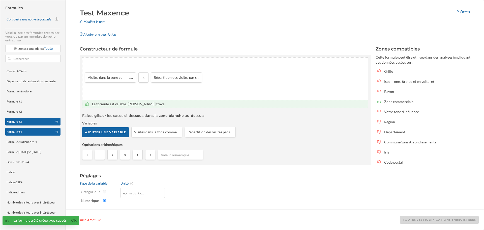
click at [24, 122] on div "Formule #3" at bounding box center [30, 121] width 46 height 5
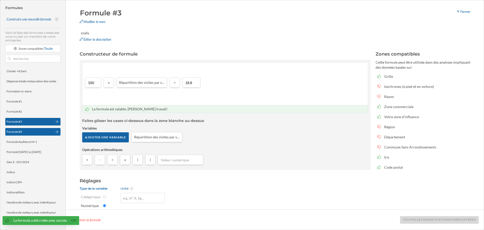
click at [27, 134] on div "Formule #4" at bounding box center [32, 132] width 55 height 8
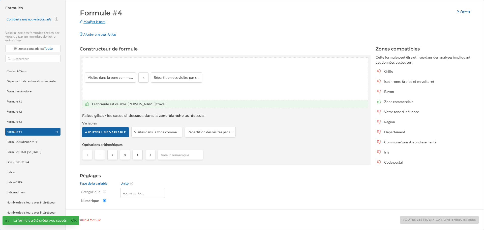
click at [101, 23] on div "Modifier le nom" at bounding box center [145, 22] width 139 height 8
drag, startPoint x: 126, startPoint y: 15, endPoint x: 46, endPoint y: 17, distance: 79.5
click at [46, 17] on div "Formules Construire une nouvelle formule Voici la liste des formules créées par…" at bounding box center [242, 114] width 484 height 229
type input "Test Maxence"
click at [152, 19] on div "Modifier le nom" at bounding box center [145, 22] width 139 height 8
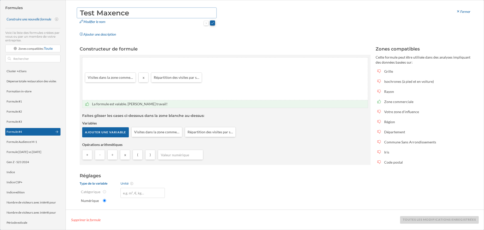
click at [213, 23] on button at bounding box center [212, 22] width 5 height 5
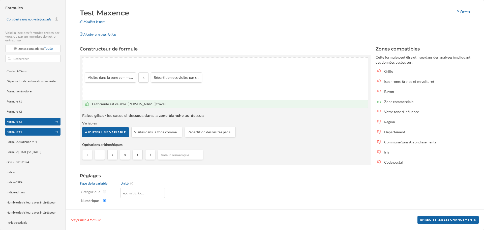
click at [34, 124] on div "Formule #3" at bounding box center [32, 122] width 55 height 8
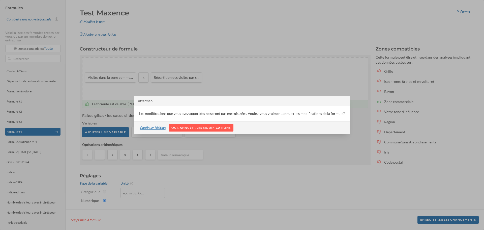
click at [156, 128] on div "Continuer l'édition" at bounding box center [153, 128] width 32 height 8
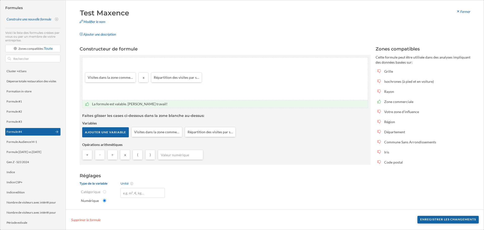
click at [462, 218] on div "Enregistrer les changements" at bounding box center [448, 220] width 61 height 8
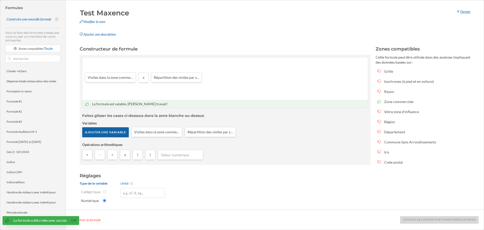
click at [468, 11] on div "Fermer" at bounding box center [463, 12] width 21 height 8
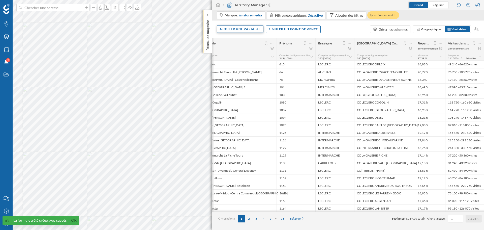
click at [243, 27] on div "Ajouter une variable" at bounding box center [240, 29] width 47 height 8
click at [238, 71] on div "Formule" at bounding box center [245, 69] width 50 height 5
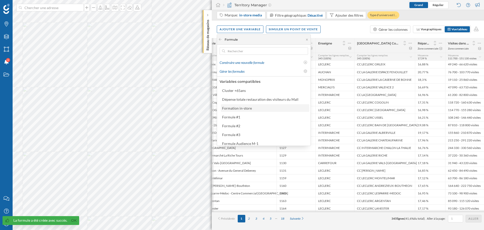
scroll to position [153, 0]
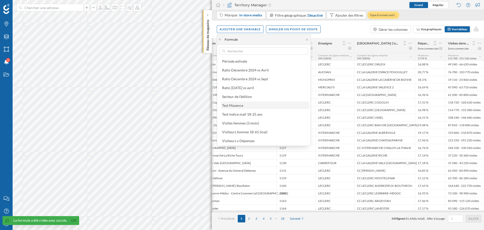
click at [246, 108] on div "Test Maxence" at bounding box center [265, 105] width 89 height 8
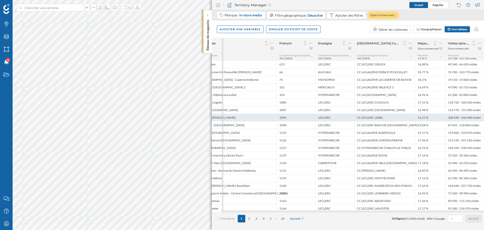
scroll to position [0, 69]
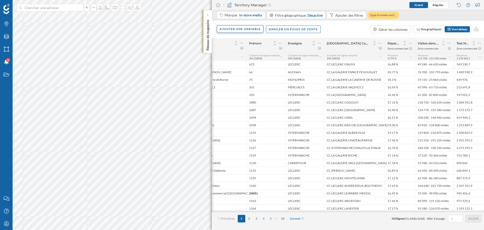
click at [238, 26] on div "Ajouter une variable" at bounding box center [240, 29] width 47 height 8
click at [256, 72] on div "Formule" at bounding box center [245, 69] width 50 height 5
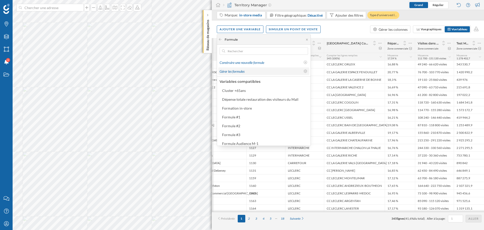
click at [252, 73] on div "Gérer les formules" at bounding box center [260, 71] width 81 height 5
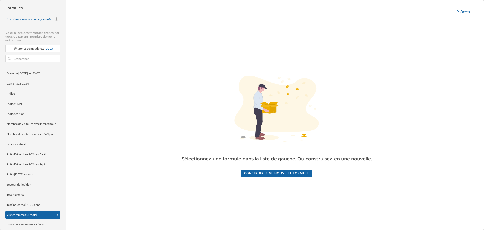
scroll to position [85, 0]
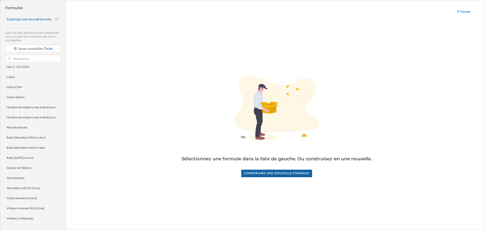
click at [11, 173] on div "Cluster +65ans Dépense totale restauration des visiteurs du Mall Formation in-s…" at bounding box center [32, 145] width 55 height 160
click at [16, 179] on div "Test Maxence" at bounding box center [16, 178] width 18 height 4
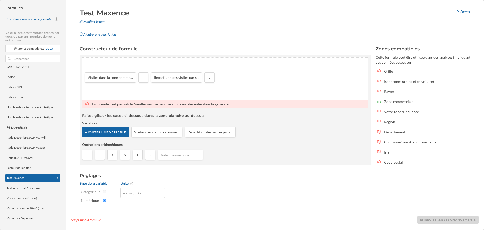
click at [165, 151] on div at bounding box center [180, 155] width 45 height 10
click at [227, 78] on input "number" at bounding box center [240, 78] width 42 height 8
type input "100"
click at [231, 86] on button at bounding box center [229, 86] width 5 height 5
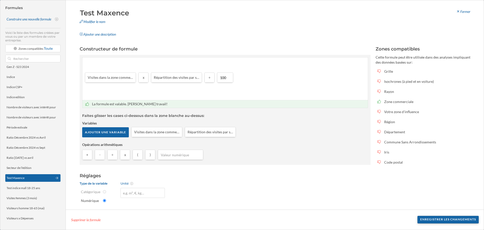
click at [466, 219] on div "Enregistrer les changements" at bounding box center [448, 220] width 61 height 8
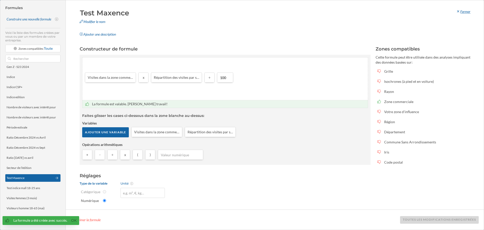
click at [463, 11] on div "Fermer" at bounding box center [463, 12] width 21 height 8
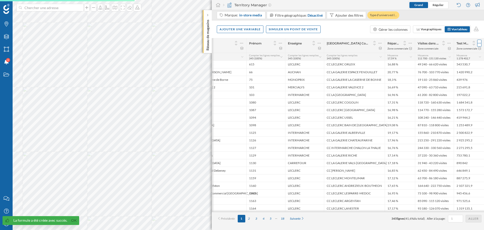
click at [480, 43] on icon at bounding box center [479, 43] width 3 height 5
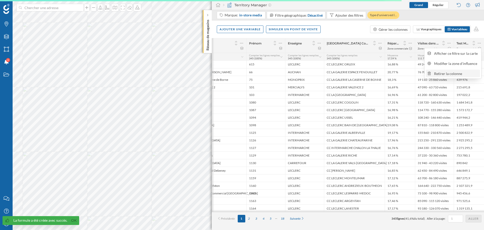
click at [448, 71] on div "Retirer la colonne" at bounding box center [456, 73] width 44 height 5
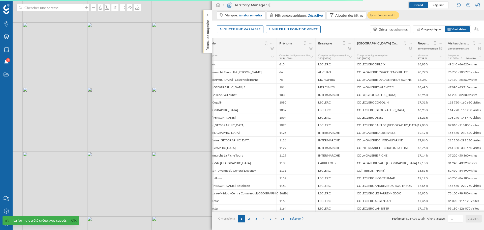
scroll to position [0, 39]
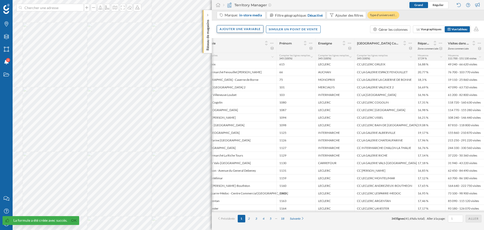
click at [255, 29] on div "Ajouter une variable" at bounding box center [240, 29] width 47 height 8
click at [238, 71] on div "Formule" at bounding box center [245, 69] width 50 height 5
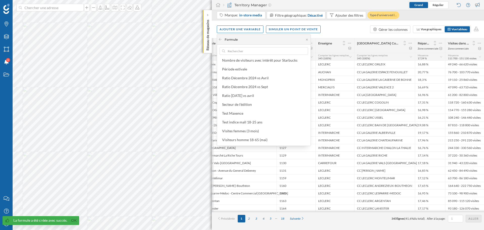
scroll to position [153, 0]
click at [242, 106] on div "Test Maxence" at bounding box center [232, 105] width 21 height 4
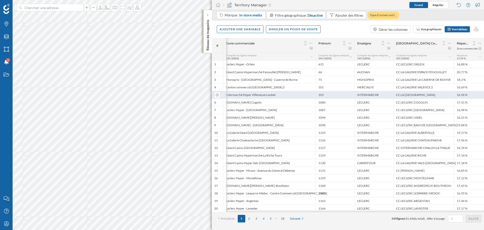
scroll to position [0, 69]
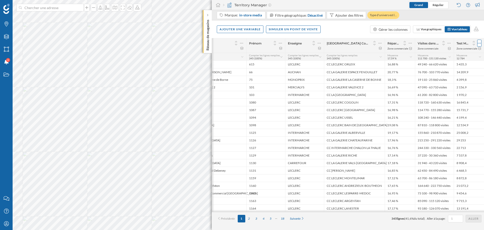
click at [480, 45] on icon at bounding box center [479, 43] width 3 height 5
click at [452, 73] on div "Retirer la colonne" at bounding box center [456, 73] width 44 height 5
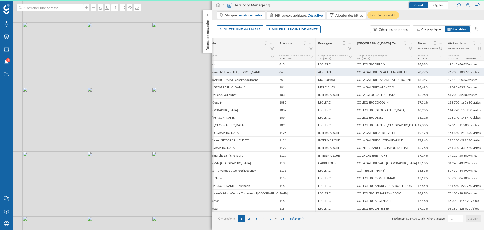
scroll to position [0, 39]
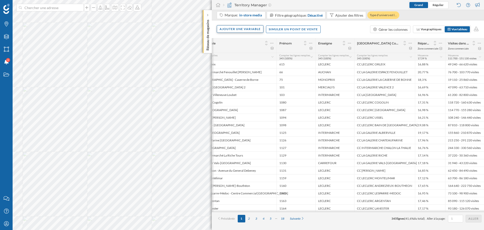
click at [241, 27] on div "Ajouter une variable" at bounding box center [240, 29] width 47 height 8
click at [249, 53] on div "Variable externe" at bounding box center [248, 50] width 60 height 8
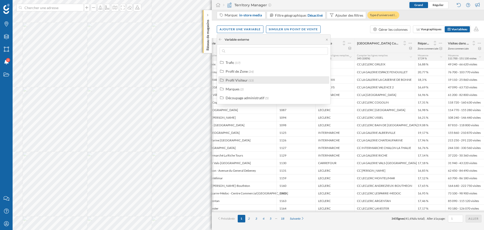
click at [244, 82] on label "Profil Visiteur (15)" at bounding box center [240, 79] width 28 height 5
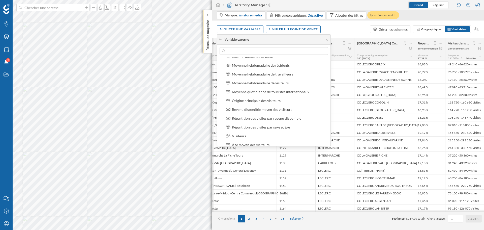
scroll to position [71, 0]
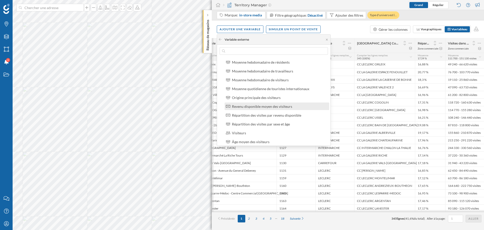
click at [251, 108] on div "Revenu disponible moyen des visiteurs" at bounding box center [262, 106] width 60 height 4
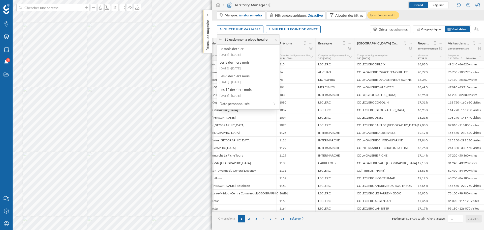
click at [237, 99] on div "Sélectionner la plage horaire Le mois dernier [DATE] - [DATE] Les 3 derniers mo…" at bounding box center [248, 72] width 63 height 75
click at [238, 106] on div "Date personnalisée" at bounding box center [248, 104] width 60 height 8
click at [246, 50] on div "1 mois" at bounding box center [245, 49] width 50 height 5
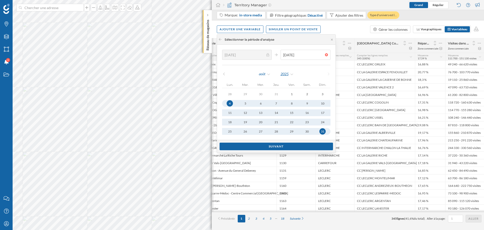
click at [281, 73] on div "2025" at bounding box center [288, 74] width 14 height 8
click at [284, 127] on div "2024" at bounding box center [298, 125] width 33 height 5
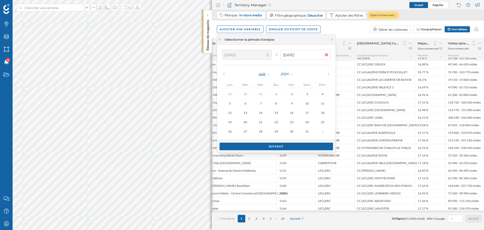
click at [264, 73] on div "août" at bounding box center [265, 74] width 12 height 8
click at [277, 145] on div "octobre" at bounding box center [277, 141] width 38 height 10
type input "[DATE]"
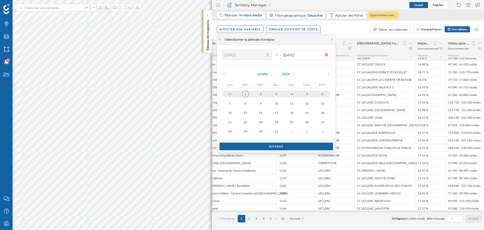
click at [243, 94] on div "1" at bounding box center [245, 94] width 7 height 7
type input "[DATE]"
click at [304, 122] on div "26" at bounding box center [307, 122] width 7 height 7
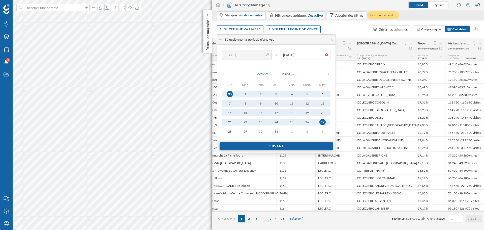
click at [287, 146] on div "Suivant" at bounding box center [277, 146] width 114 height 8
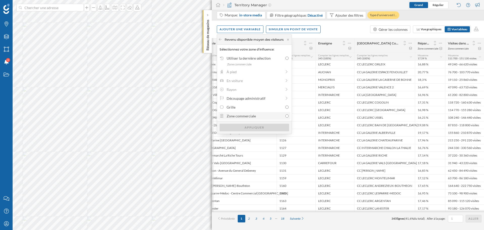
click at [258, 118] on div "Zone commerciale" at bounding box center [255, 115] width 56 height 5
click at [286, 118] on input "Zone commerciale" at bounding box center [287, 115] width 3 height 3
radio input "true"
click at [260, 127] on div "Appliquer" at bounding box center [255, 127] width 70 height 8
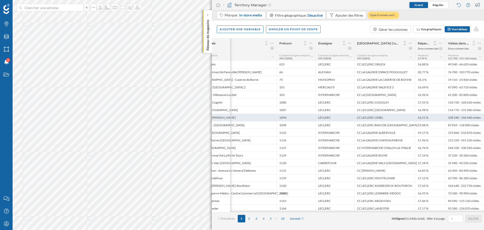
scroll to position [0, 69]
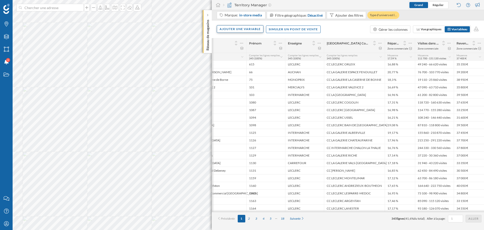
click at [260, 29] on div "Ajouter une variable" at bounding box center [240, 29] width 47 height 8
click at [243, 80] on div "Score" at bounding box center [245, 79] width 50 height 5
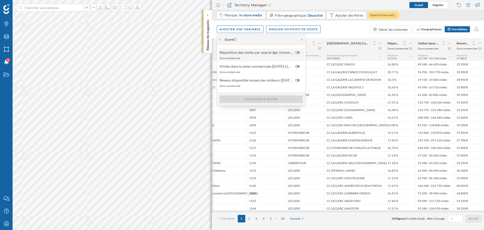
click at [300, 52] on label at bounding box center [298, 52] width 7 height 3
click at [0, 0] on input "checkbox" at bounding box center [0, 0] width 0 height 0
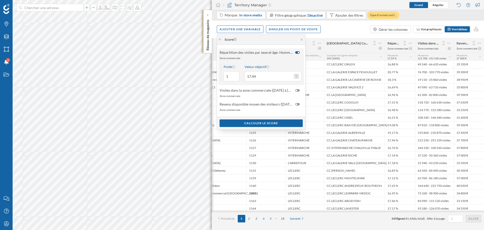
click at [296, 76] on button "Valeur objectif 17,44" at bounding box center [296, 76] width 5 height 5
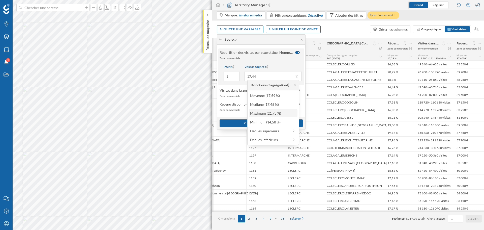
click at [279, 112] on div "Maximum (21,75 %)" at bounding box center [273, 112] width 46 height 5
type input "21,75"
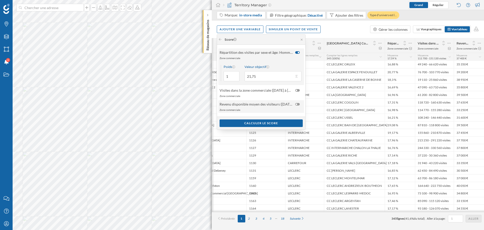
click at [246, 106] on span "Revenu disponible moyen des visiteurs ([DATE] à [DATE])" at bounding box center [256, 103] width 73 height 5
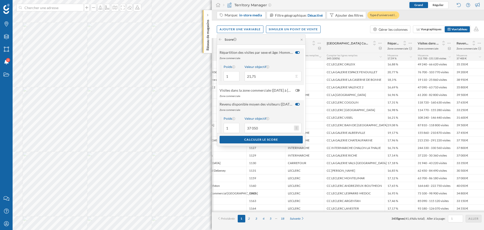
click at [296, 127] on button "Valeur objectif 37 050" at bounding box center [296, 127] width 5 height 5
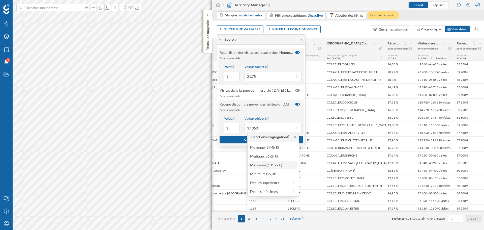
click at [277, 167] on div "Maximum (101,2k €)" at bounding box center [273, 164] width 46 height 5
type input "101 200"
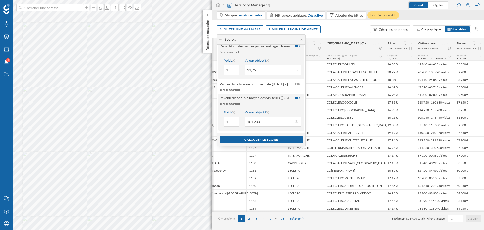
scroll to position [8, 0]
click at [255, 69] on input "21,75" at bounding box center [269, 69] width 49 height 10
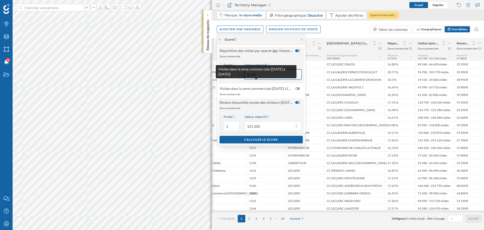
scroll to position [0, 0]
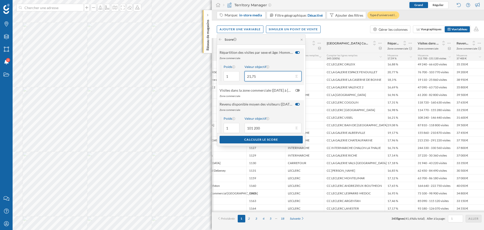
drag, startPoint x: 273, startPoint y: 74, endPoint x: 237, endPoint y: 75, distance: 36.6
click at [237, 75] on div "Poids 1 Valeur objectif 21,75" at bounding box center [261, 73] width 86 height 24
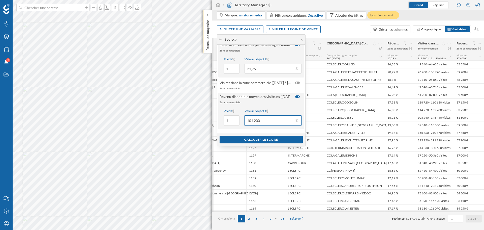
click at [268, 124] on input "101 200" at bounding box center [269, 120] width 49 height 10
drag, startPoint x: 251, startPoint y: 120, endPoint x: 257, endPoint y: 123, distance: 7.0
click at [252, 120] on input "101 200" at bounding box center [269, 120] width 49 height 10
click at [263, 122] on input "101 200" at bounding box center [269, 120] width 49 height 10
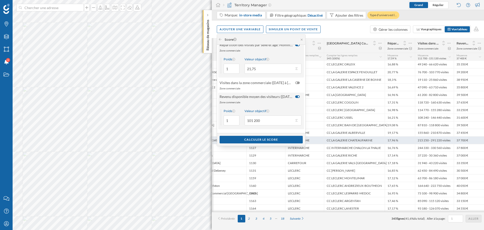
click at [273, 139] on div "Calculer le score" at bounding box center [261, 140] width 83 height 8
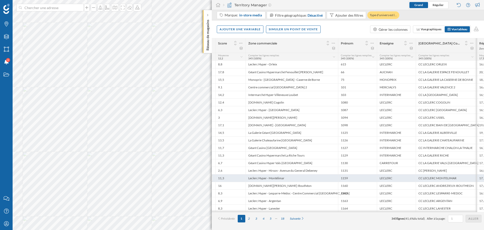
scroll to position [0, 0]
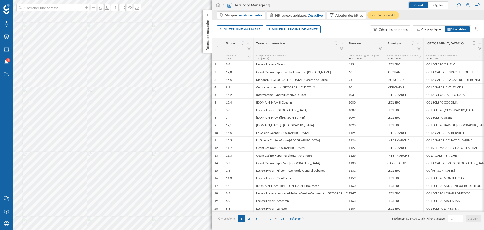
click at [242, 42] on icon at bounding box center [243, 42] width 5 height 4
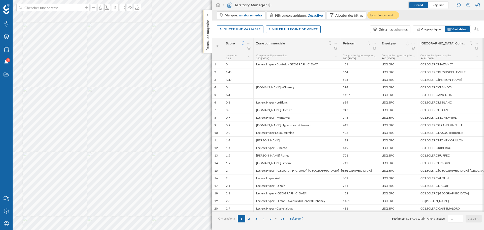
click at [244, 46] on icon at bounding box center [243, 45] width 5 height 4
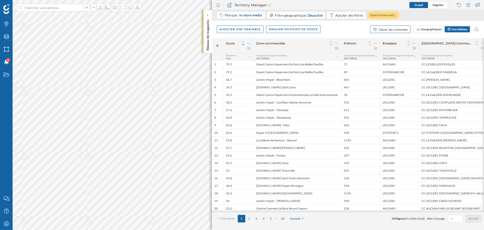
click at [395, 31] on div "Gérer les colonnes" at bounding box center [393, 29] width 29 height 5
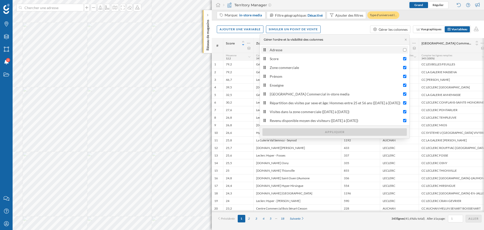
click at [392, 51] on div "Adresse" at bounding box center [335, 49] width 131 height 5
click at [403, 51] on input "Adresse" at bounding box center [404, 49] width 3 height 3
checkbox input "true"
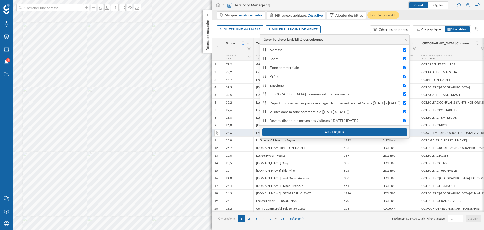
drag, startPoint x: 330, startPoint y: 134, endPoint x: 330, endPoint y: 130, distance: 4.3
click at [330, 134] on div "Appliquer" at bounding box center [335, 132] width 145 height 8
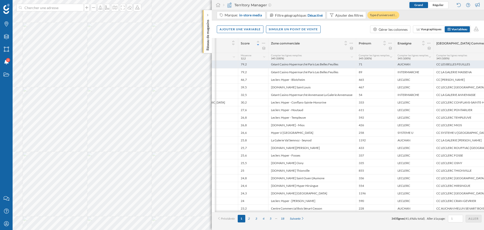
scroll to position [0, 92]
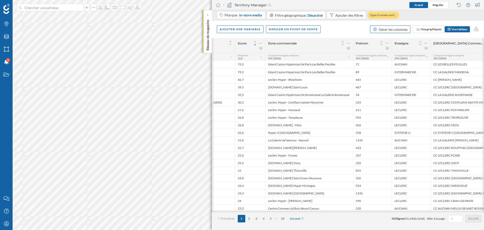
click at [394, 30] on div "Gérer les colonnes" at bounding box center [393, 29] width 29 height 5
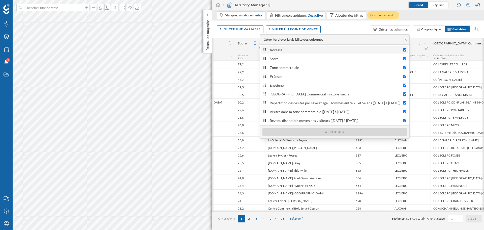
click at [399, 49] on div "Adresse" at bounding box center [335, 49] width 131 height 5
click at [403, 49] on input "Adresse" at bounding box center [404, 49] width 3 height 3
checkbox input "false"
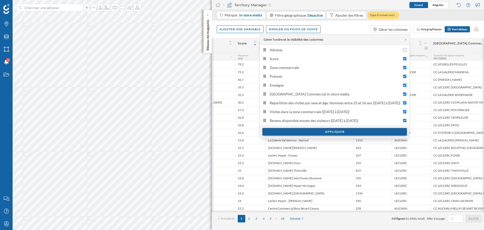
click at [356, 134] on div "Appliquer" at bounding box center [335, 132] width 145 height 8
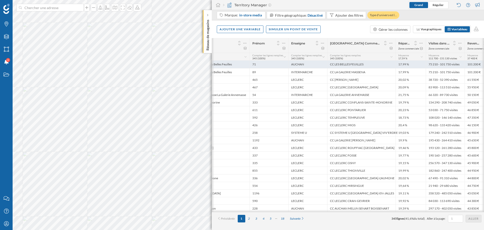
click at [347, 61] on div "CC LES BELLES FEUILLES" at bounding box center [361, 65] width 68 height 8
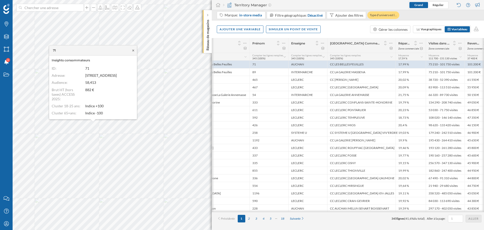
click at [132, 51] on icon at bounding box center [133, 50] width 4 height 3
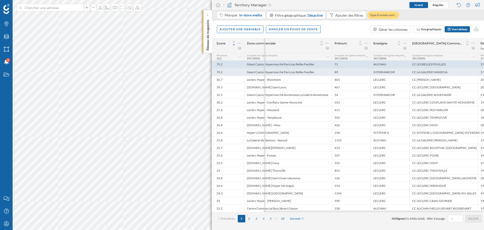
scroll to position [0, 102]
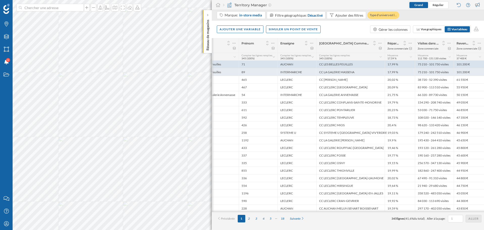
click at [342, 70] on div "CC LA GALERIE MASSENA" at bounding box center [351, 72] width 68 height 8
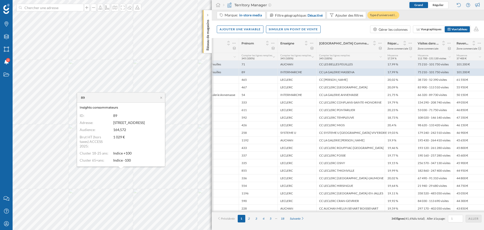
click at [365, 63] on div "CC LES BELLES FEUILLES" at bounding box center [351, 65] width 68 height 8
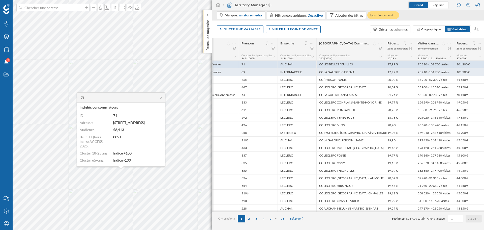
click at [340, 72] on div "CC LA GALERIE MASSENA" at bounding box center [351, 72] width 68 height 8
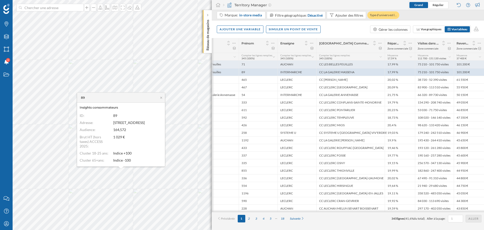
click at [296, 62] on div "AUCHAN" at bounding box center [297, 65] width 39 height 8
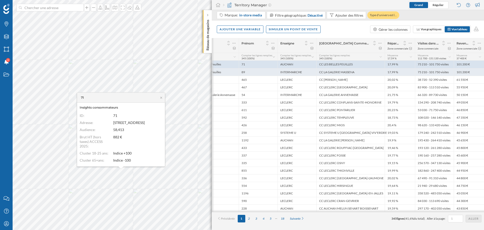
click at [298, 74] on div "INTERMARCHE" at bounding box center [297, 72] width 39 height 8
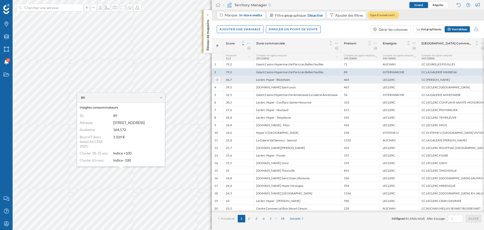
scroll to position [0, 0]
click at [302, 79] on div "Leclerc Hyper - Blotzheim" at bounding box center [297, 80] width 88 height 8
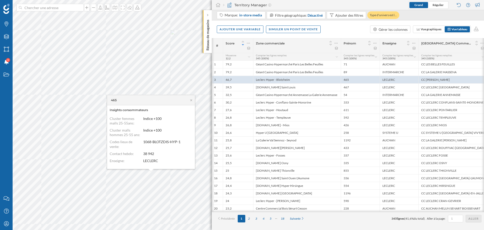
scroll to position [126, 0]
click at [191, 100] on icon at bounding box center [191, 100] width 4 height 3
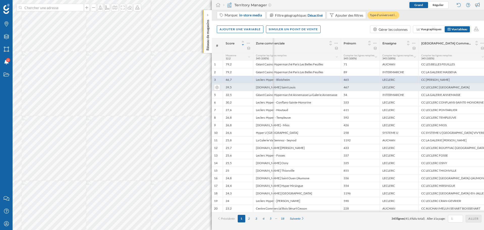
scroll to position [0, 102]
drag, startPoint x: 385, startPoint y: 219, endPoint x: 398, endPoint y: 219, distance: 12.1
click at [398, 219] on div "Précédente 1 2 3 4 5 18 Suivante 345 lignes ( 41,6% du total). Aller à la page:…" at bounding box center [347, 219] width 267 height 8
click at [387, 222] on div "Précédente 1 2 3 4 5 18 Suivante 345 lignes ( 41,6% du total). Aller à la page:…" at bounding box center [347, 219] width 267 height 8
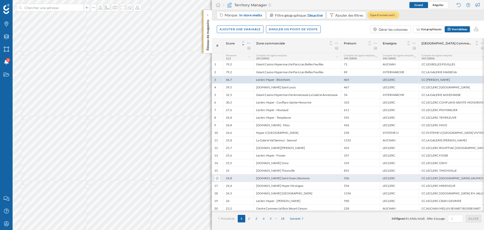
scroll to position [0, 102]
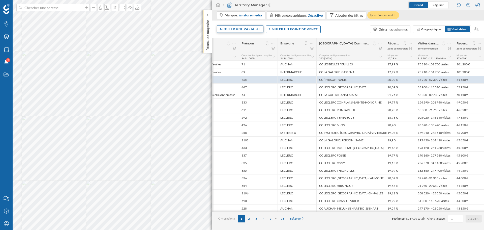
click at [250, 28] on div "Ajouter une variable" at bounding box center [240, 29] width 47 height 8
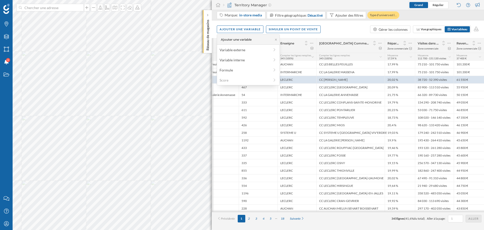
click at [236, 54] on div "Ajouter une variable Variable externe Variable interne Formule Score" at bounding box center [248, 59] width 63 height 51
click at [219, 48] on div "Variable externe" at bounding box center [248, 50] width 60 height 8
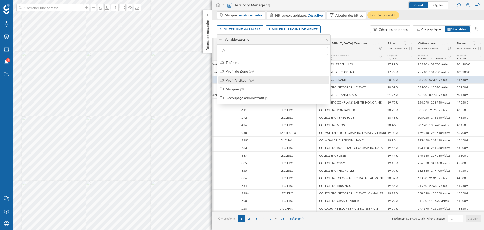
click at [232, 83] on div "Profil Visiteur (15)" at bounding box center [273, 80] width 111 height 8
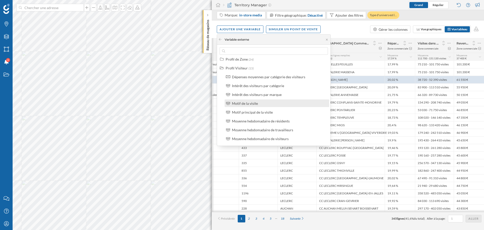
scroll to position [12, 0]
click at [258, 67] on div "Profil Visiteur (15)" at bounding box center [276, 68] width 101 height 5
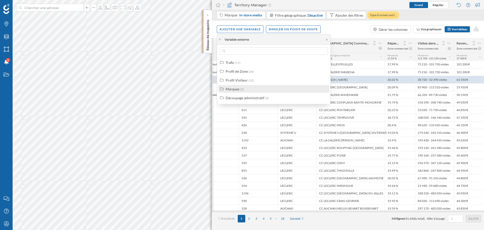
click at [245, 90] on div "Marques (2)" at bounding box center [276, 88] width 101 height 5
click at [246, 91] on div "Marques (2)" at bounding box center [276, 88] width 101 height 5
click at [328, 39] on icon at bounding box center [327, 39] width 4 height 3
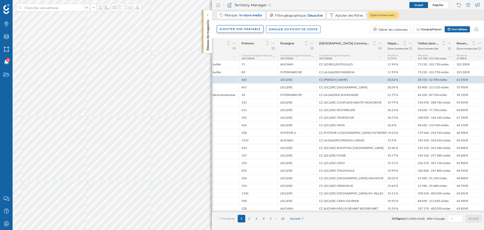
click at [246, 32] on div "Ajouter une variable" at bounding box center [240, 29] width 47 height 8
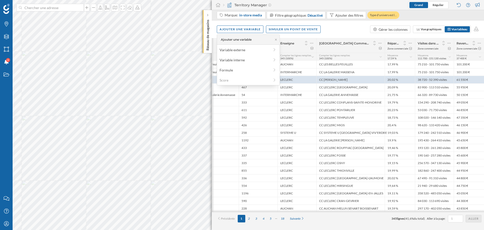
click at [330, 29] on div "Ajouter une variable Simuler un point de vente Gérer les colonnes Vue graphique…" at bounding box center [348, 29] width 272 height 18
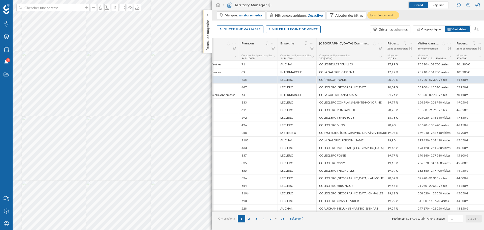
click at [245, 34] on div "Ajouter une variable Simuler un point de vente Gérer les colonnes Vue graphique…" at bounding box center [348, 29] width 272 height 18
click at [245, 30] on div "Ajouter une variable" at bounding box center [240, 29] width 47 height 8
click at [239, 52] on div "Variable externe" at bounding box center [245, 49] width 50 height 5
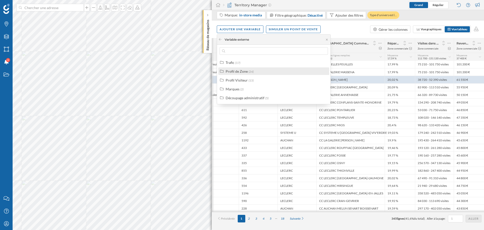
click at [239, 72] on div "Profil de Zone" at bounding box center [237, 71] width 22 height 4
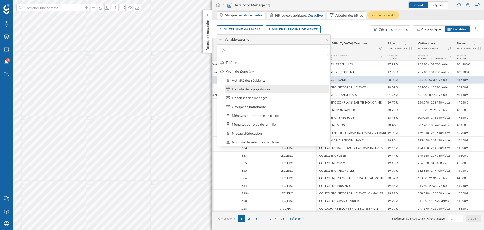
click at [254, 89] on div "Densité de la population" at bounding box center [251, 89] width 38 height 4
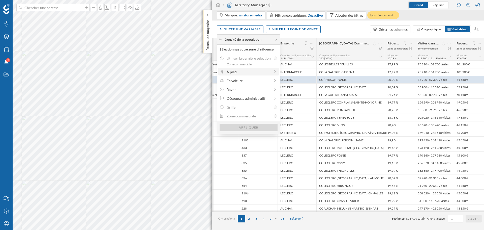
click at [239, 71] on div "À pied" at bounding box center [249, 71] width 44 height 5
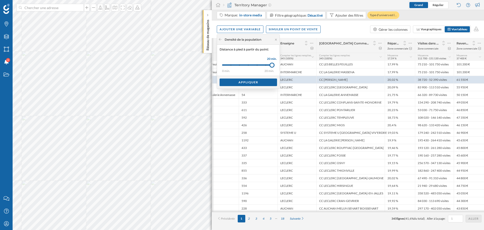
drag, startPoint x: 233, startPoint y: 65, endPoint x: 273, endPoint y: 66, distance: 39.9
click at [273, 66] on div at bounding box center [272, 65] width 5 height 5
click at [246, 82] on div "Appliquer" at bounding box center [249, 82] width 58 height 8
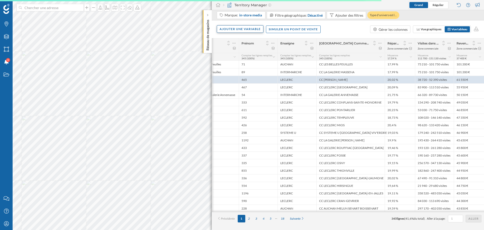
click at [238, 28] on div "Ajouter une variable" at bounding box center [240, 29] width 47 height 8
click at [239, 51] on div "Variable externe" at bounding box center [245, 49] width 50 height 5
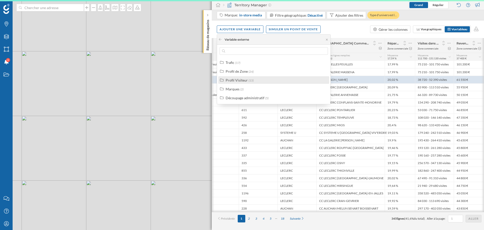
scroll to position [0, 102]
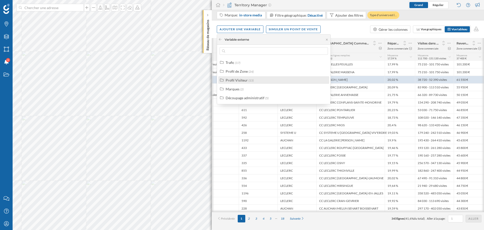
click at [267, 80] on div "Profil Visiteur (15)" at bounding box center [276, 79] width 101 height 5
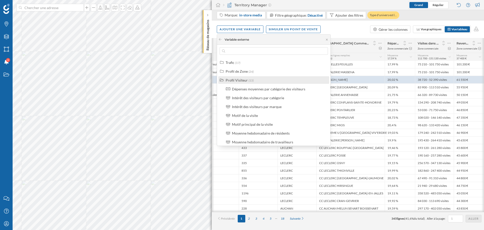
click at [267, 81] on div "Profil Visiteur (15)" at bounding box center [276, 79] width 101 height 5
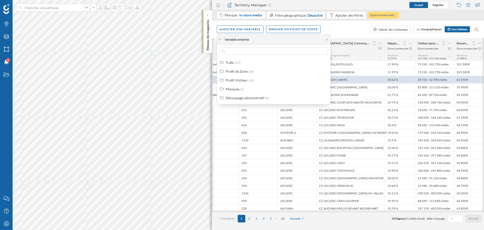
click at [328, 41] on div "Variable externe" at bounding box center [274, 40] width 114 height 10
click at [327, 40] on icon at bounding box center [327, 39] width 4 height 3
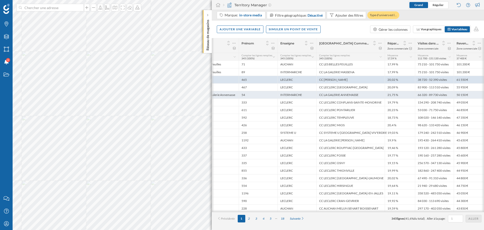
scroll to position [0, 133]
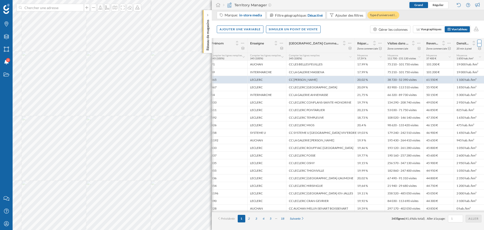
click at [480, 43] on icon at bounding box center [479, 43] width 3 height 1
click at [444, 72] on div "Retirer la colonne" at bounding box center [456, 73] width 44 height 5
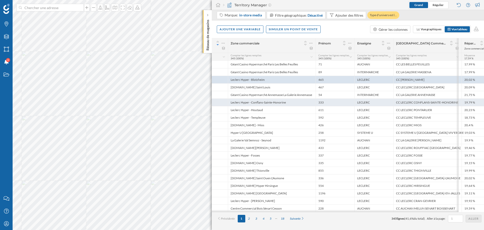
scroll to position [0, 0]
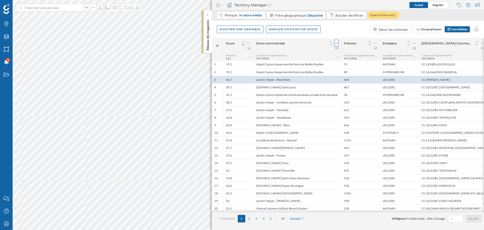
click at [338, 43] on div at bounding box center [337, 43] width 4 height 7
click at [309, 62] on div "Retirer la colonne" at bounding box center [313, 63] width 44 height 5
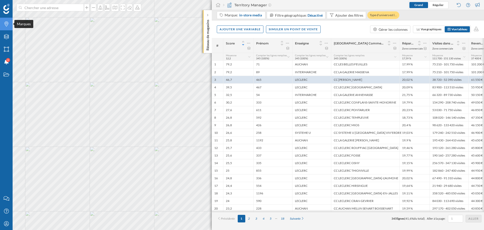
click at [9, 26] on icon "Marques" at bounding box center [6, 23] width 6 height 5
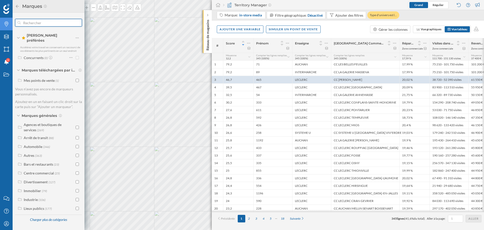
click at [36, 24] on input "text" at bounding box center [49, 23] width 56 height 10
type input "m"
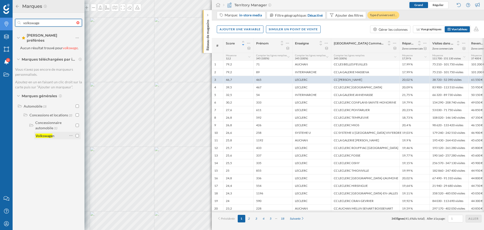
type input "volkswage"
click at [77, 134] on input "checkbox" at bounding box center [77, 135] width 3 height 3
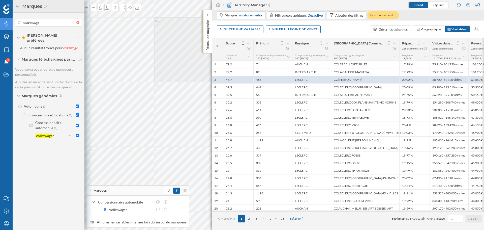
click at [17, 7] on icon at bounding box center [17, 7] width 5 height 4
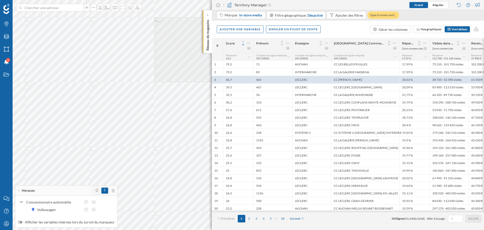
click at [93, 192] on span at bounding box center [96, 190] width 7 height 6
click at [114, 189] on div "Marques" at bounding box center [66, 190] width 102 height 10
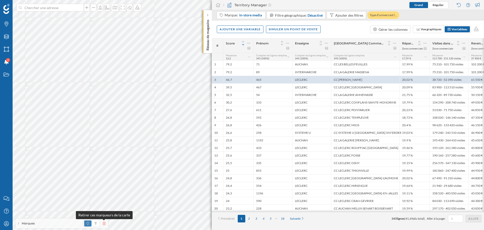
click at [104, 223] on icon at bounding box center [104, 223] width 3 height 4
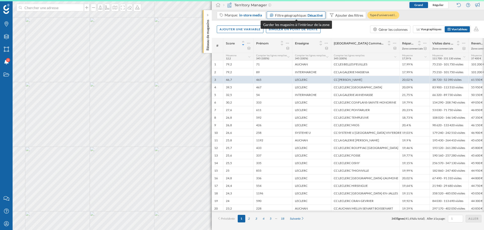
click at [298, 16] on span "Filtre géographique:" at bounding box center [291, 15] width 32 height 4
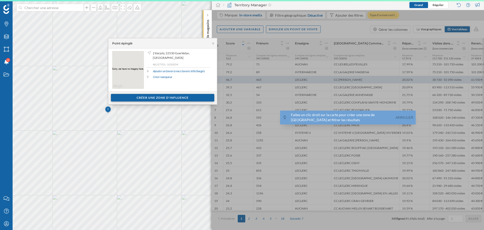
click at [152, 98] on div "Créer une zone d'influence" at bounding box center [162, 98] width 103 height 8
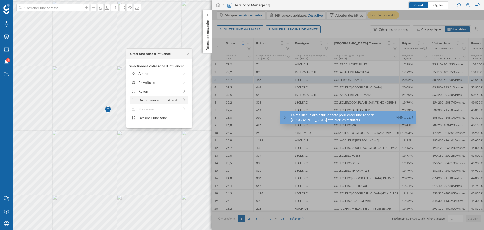
click at [158, 100] on div "Découpage administratif" at bounding box center [158, 99] width 41 height 5
click at [130, 53] on icon at bounding box center [131, 53] width 3 height 3
click at [158, 119] on div "Dessiner une zone" at bounding box center [162, 117] width 48 height 5
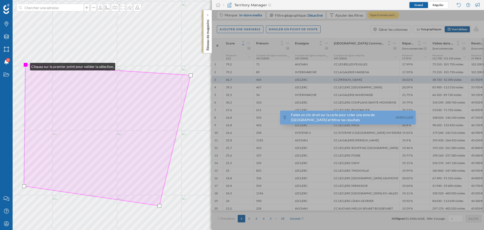
click at [25, 65] on div at bounding box center [26, 65] width 4 height 4
